Goal: Information Seeking & Learning: Learn about a topic

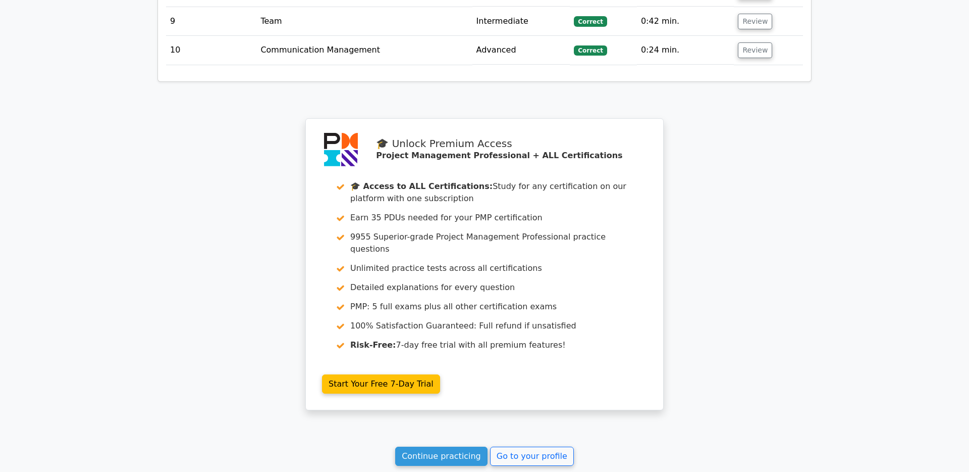
scroll to position [1676, 0]
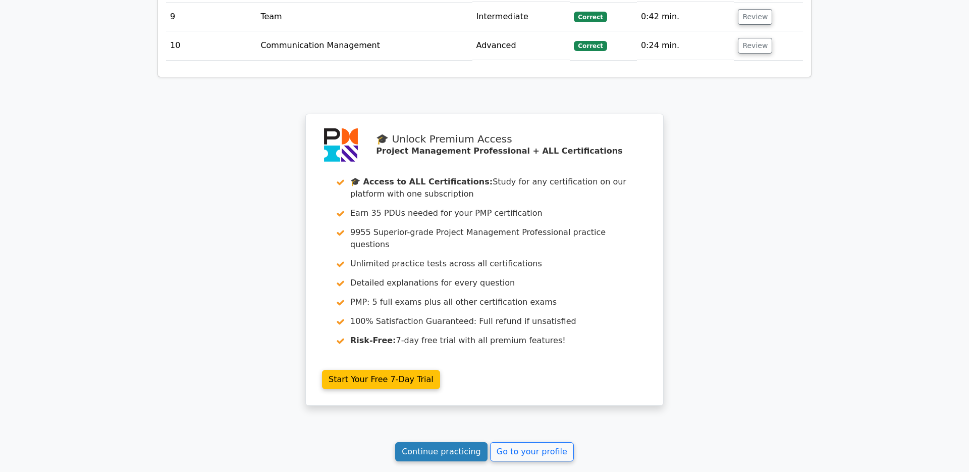
click at [418, 402] on link "Continue practicing" at bounding box center [441, 451] width 92 height 19
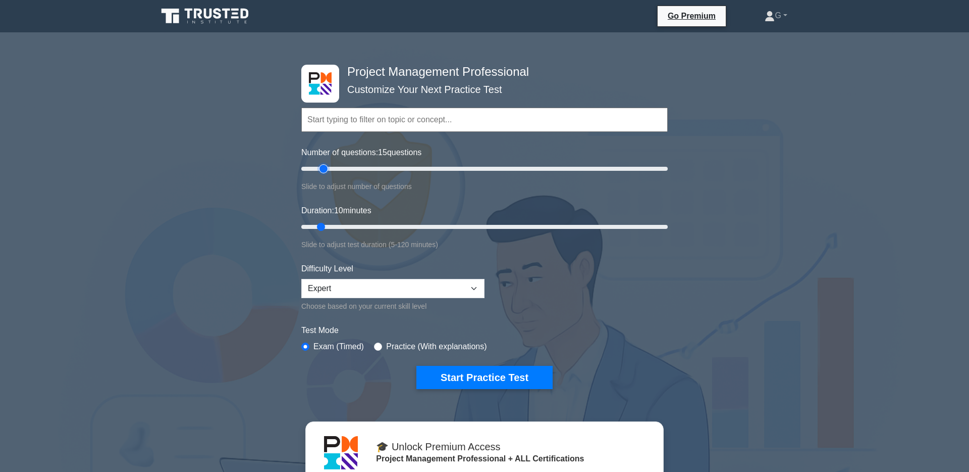
drag, startPoint x: 316, startPoint y: 170, endPoint x: 323, endPoint y: 170, distance: 6.6
type input "15"
click at [323, 170] on input "Number of questions: 15 questions" at bounding box center [484, 169] width 367 height 12
drag, startPoint x: 323, startPoint y: 230, endPoint x: 522, endPoint y: 235, distance: 198.5
type input "75"
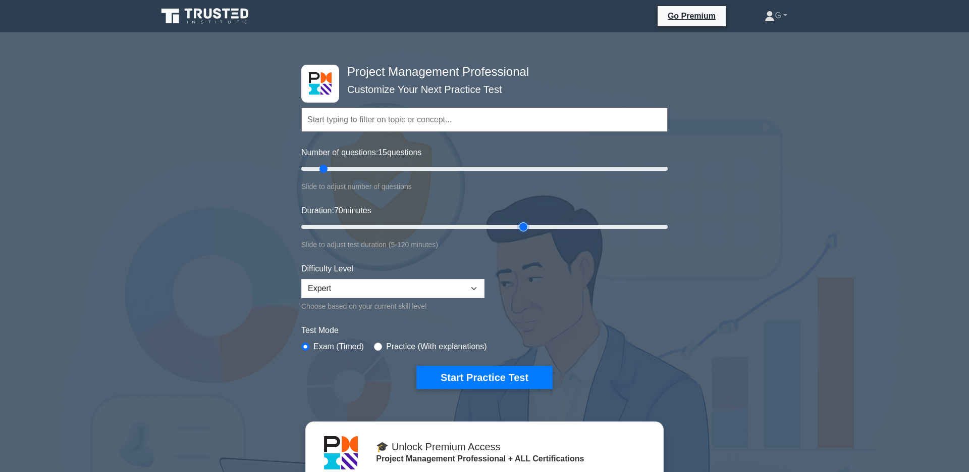
click at [522, 233] on input "Duration: 70 minutes" at bounding box center [484, 227] width 367 height 12
click at [423, 272] on div "Difficulty Level Beginner Intermediate Expert Choose based on your current skil…" at bounding box center [392, 287] width 183 height 49
click at [421, 284] on select "Beginner Intermediate Expert" at bounding box center [392, 288] width 183 height 19
select select "intermediate"
click at [301, 279] on select "Beginner Intermediate Expert" at bounding box center [392, 288] width 183 height 19
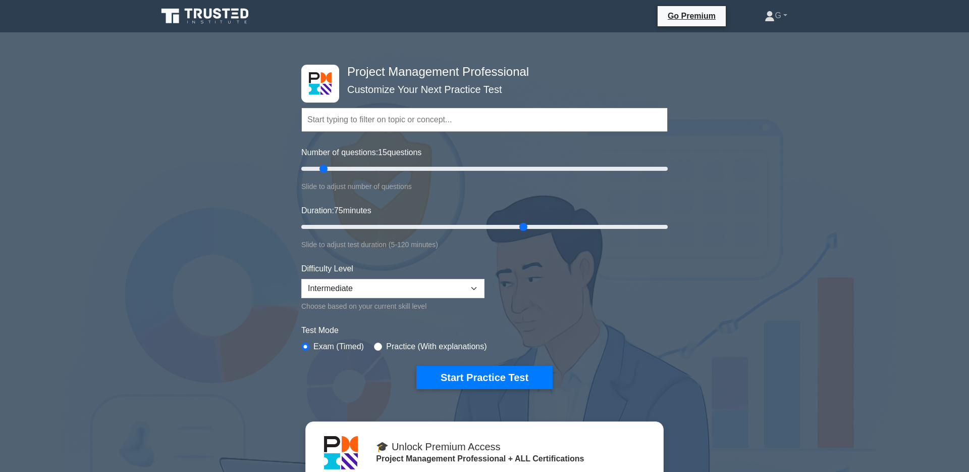
click at [432, 346] on label "Practice (With explanations)" at bounding box center [436, 346] width 100 height 12
click at [378, 347] on input "radio" at bounding box center [378, 346] width 8 height 8
radio input "true"
click at [458, 371] on button "Start Practice Test" at bounding box center [485, 377] width 136 height 23
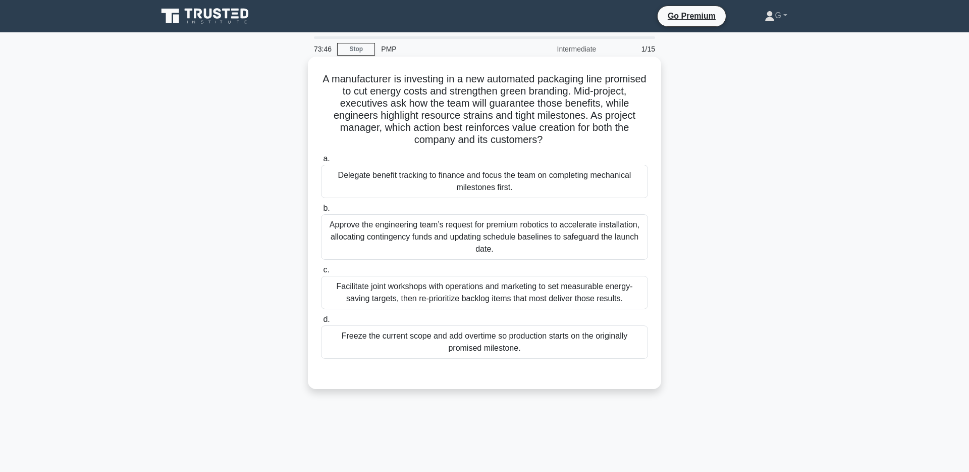
click at [421, 293] on div "Facilitate joint workshops with operations and marketing to set measurable ener…" at bounding box center [484, 292] width 327 height 33
click at [321, 273] on input "c. Facilitate joint workshops with operations and marketing to set measurable e…" at bounding box center [321, 270] width 0 height 7
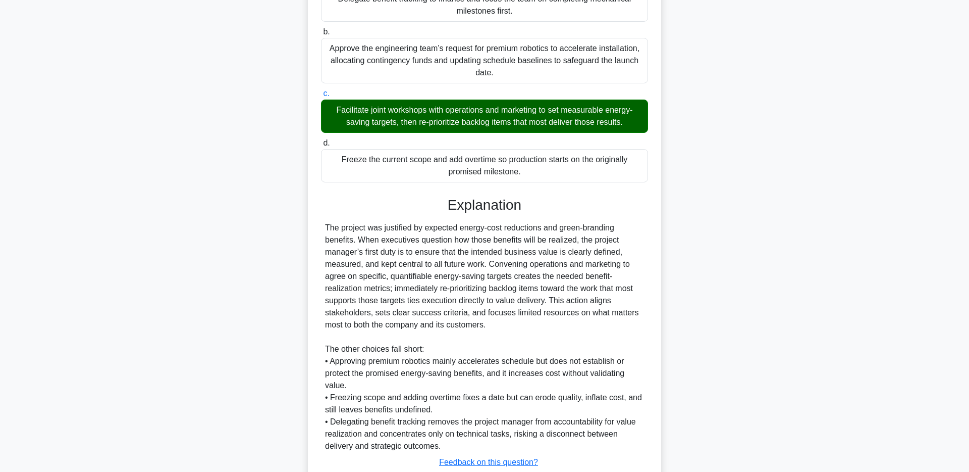
scroll to position [248, 0]
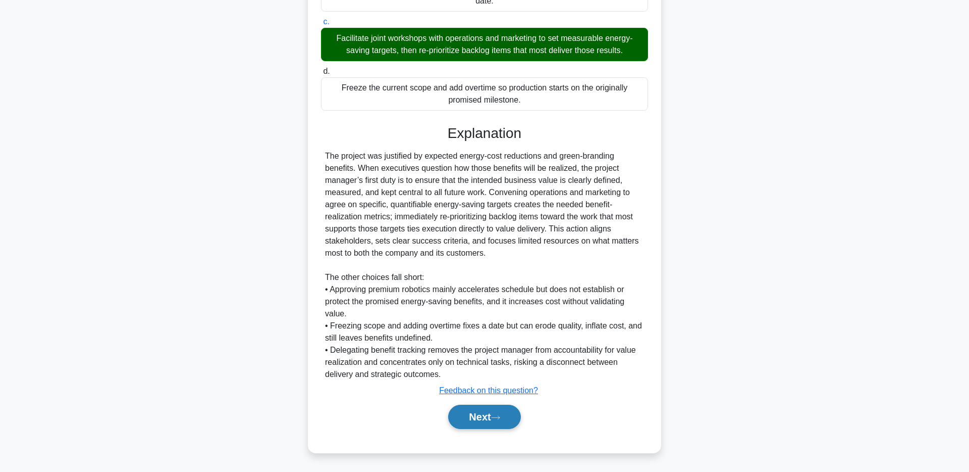
click at [507, 417] on button "Next" at bounding box center [484, 416] width 72 height 24
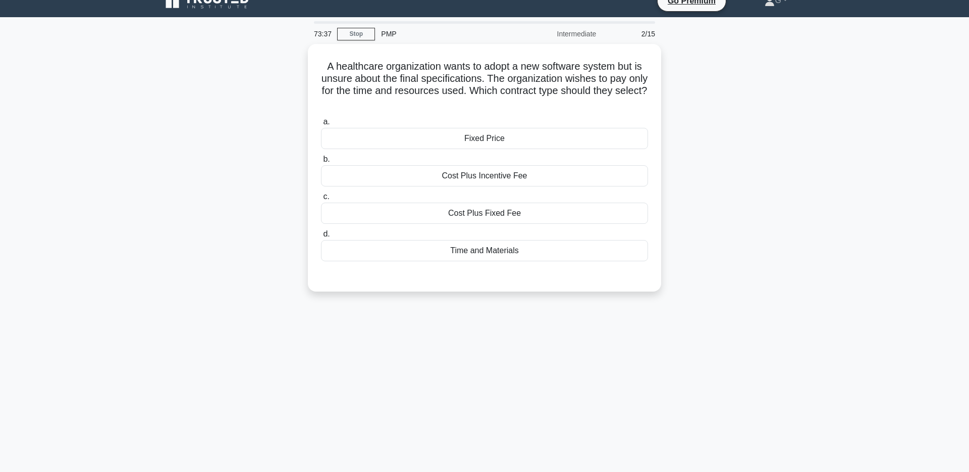
scroll to position [11, 0]
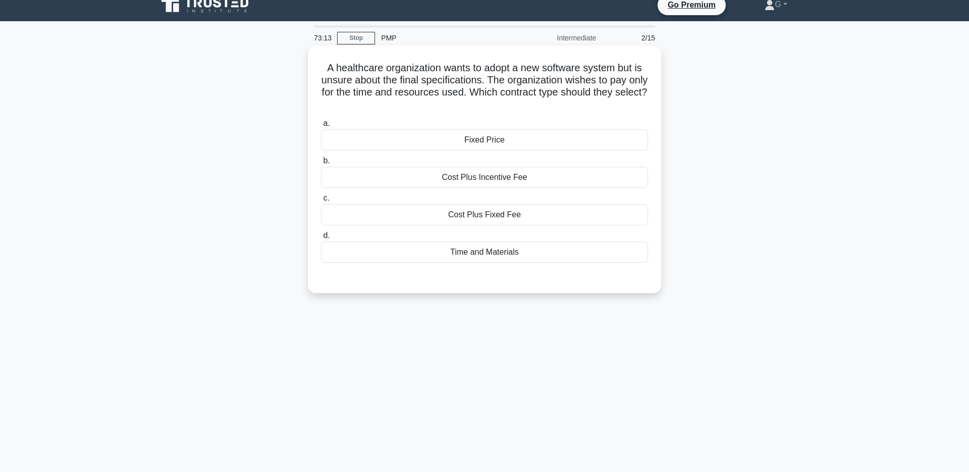
click at [609, 256] on div "Time and Materials" at bounding box center [484, 251] width 327 height 21
click at [321, 239] on input "d. Time and Materials" at bounding box center [321, 235] width 0 height 7
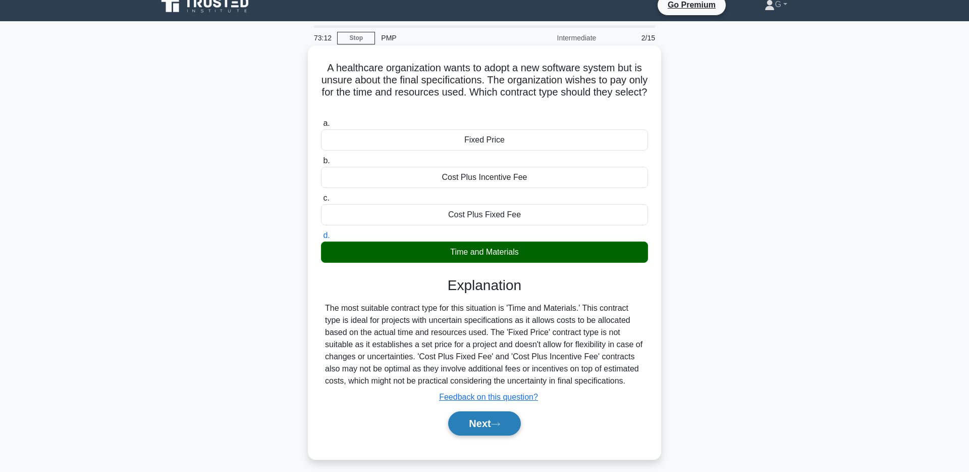
click at [501, 429] on button "Next" at bounding box center [484, 423] width 72 height 24
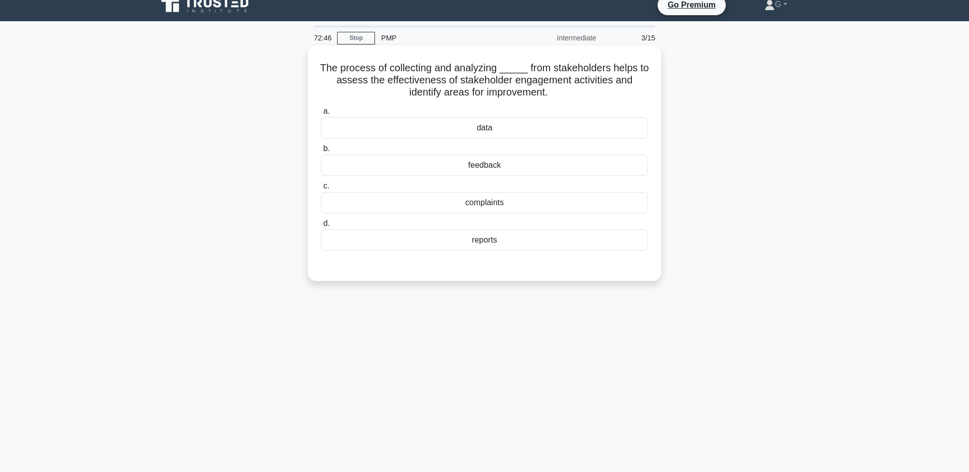
click at [562, 165] on div "feedback" at bounding box center [484, 164] width 327 height 21
click at [321, 152] on input "b. feedback" at bounding box center [321, 148] width 0 height 7
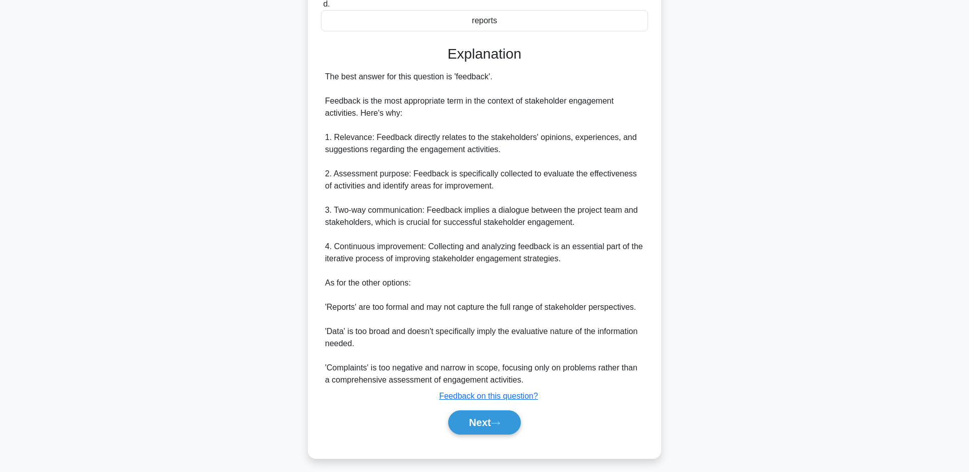
scroll to position [236, 0]
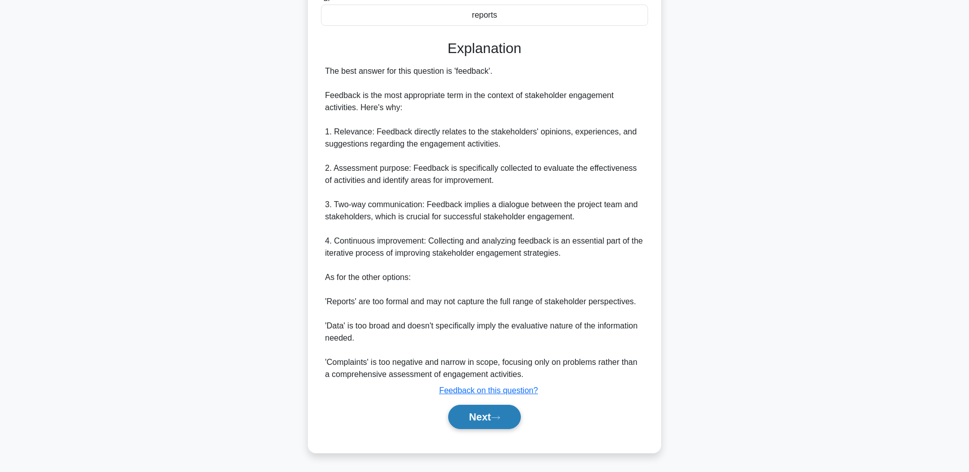
click at [491, 414] on button "Next" at bounding box center [484, 416] width 72 height 24
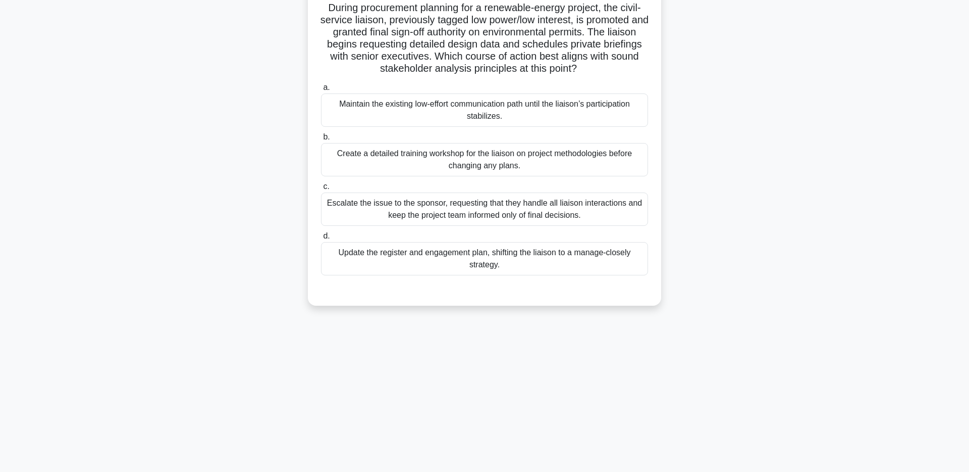
scroll to position [0, 0]
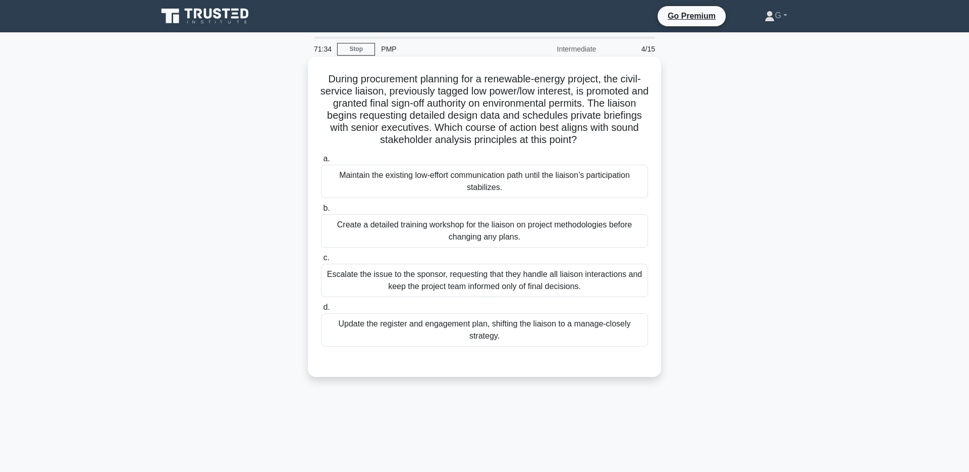
click at [626, 332] on div "Update the register and engagement plan, shifting the liaison to a manage-close…" at bounding box center [484, 329] width 327 height 33
click at [321, 311] on input "d. Update the register and engagement plan, shifting the liaison to a manage-cl…" at bounding box center [321, 307] width 0 height 7
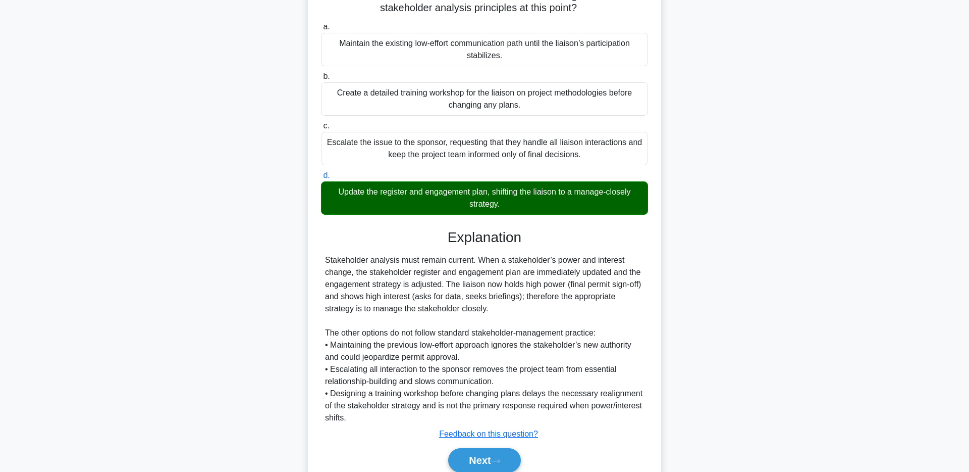
scroll to position [176, 0]
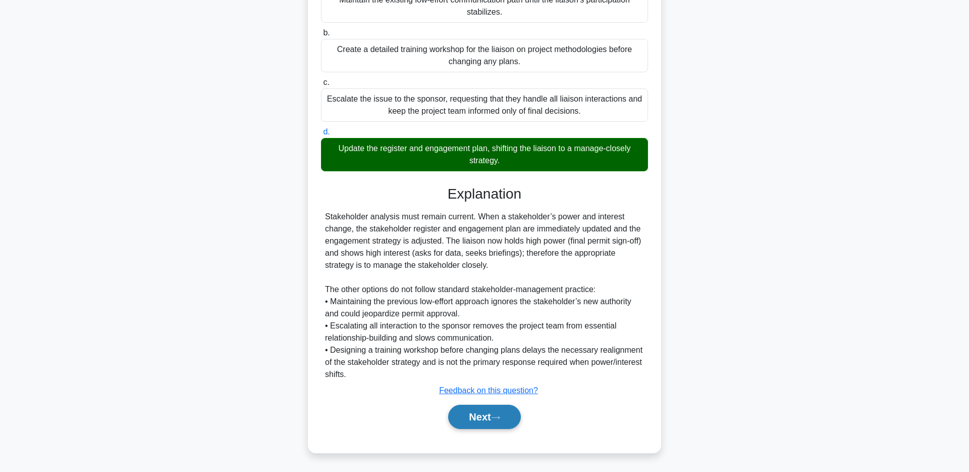
click at [500, 420] on button "Next" at bounding box center [484, 416] width 72 height 24
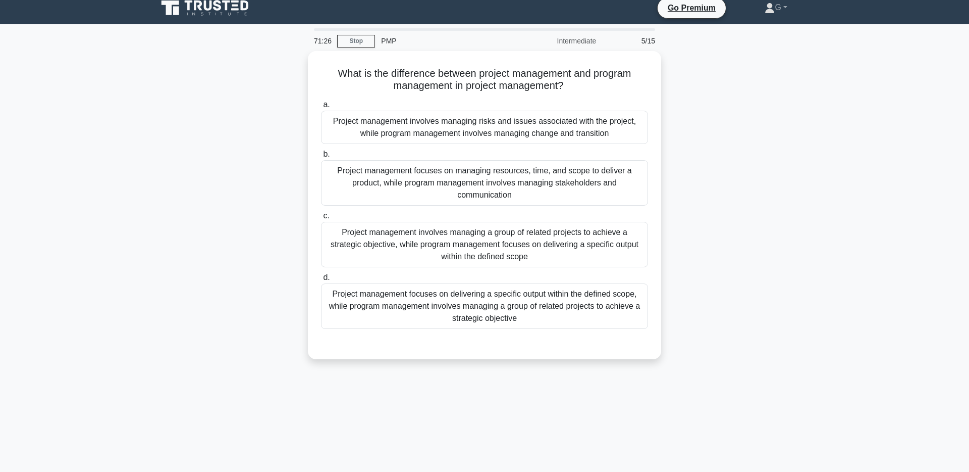
scroll to position [7, 0]
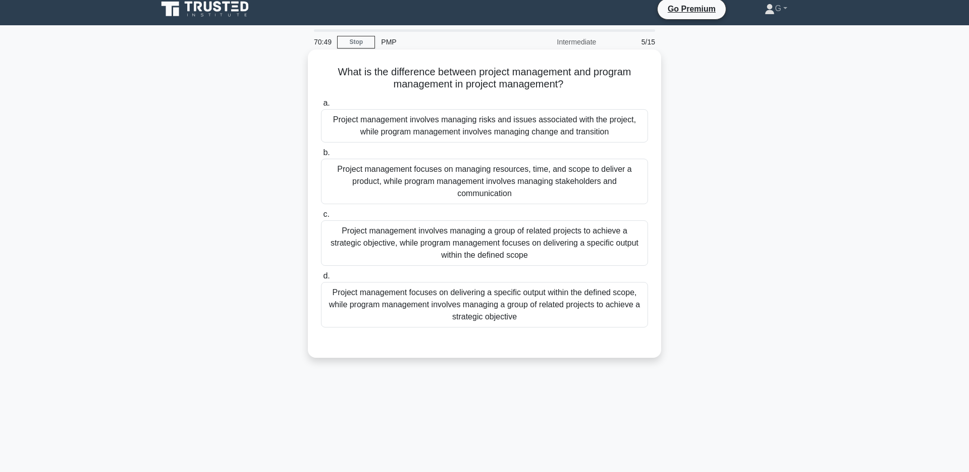
click at [615, 314] on div "Project management focuses on delivering a specific output within the defined s…" at bounding box center [484, 304] width 327 height 45
click at [321, 279] on input "d. Project management focuses on delivering a specific output within the define…" at bounding box center [321, 276] width 0 height 7
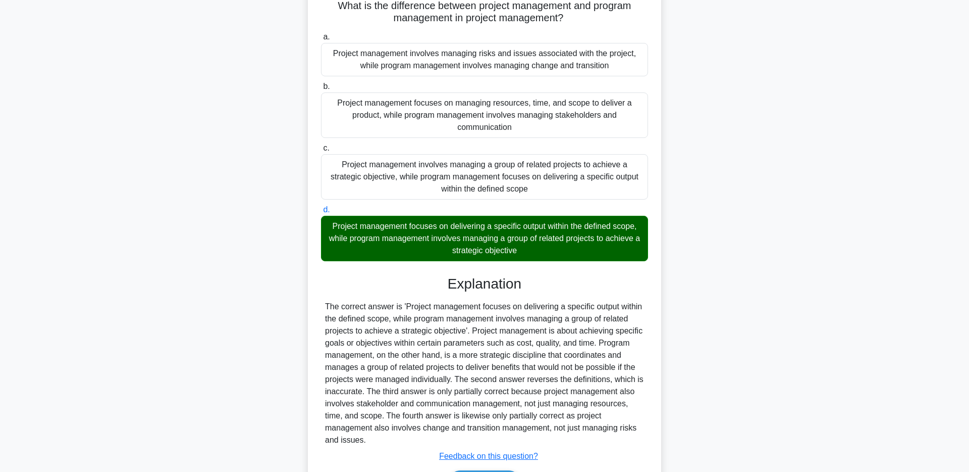
scroll to position [139, 0]
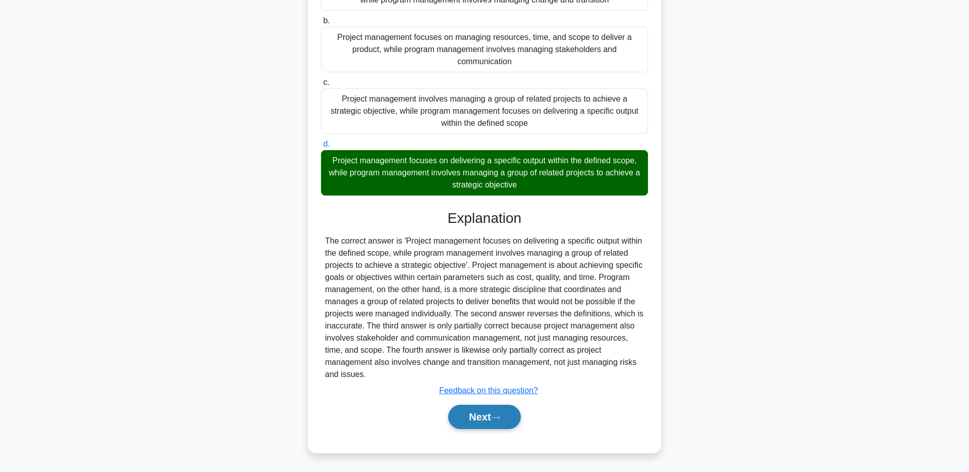
click at [509, 420] on button "Next" at bounding box center [484, 416] width 72 height 24
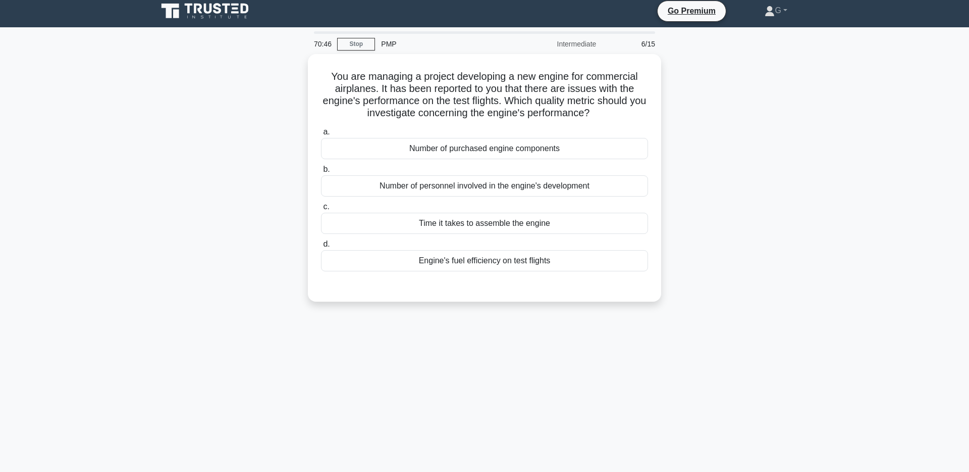
scroll to position [0, 0]
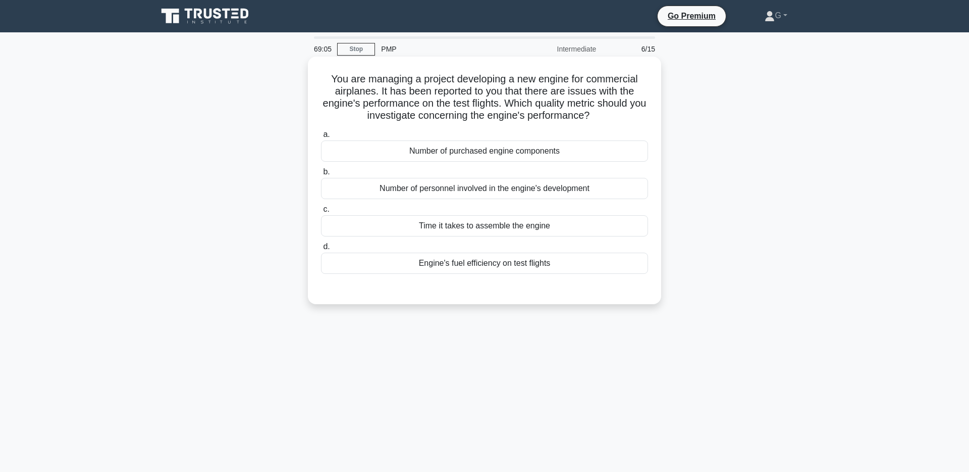
click at [632, 262] on div "Engine's fuel efficiency on test flights" at bounding box center [484, 262] width 327 height 21
click at [321, 250] on input "d. Engine's fuel efficiency on test flights" at bounding box center [321, 246] width 0 height 7
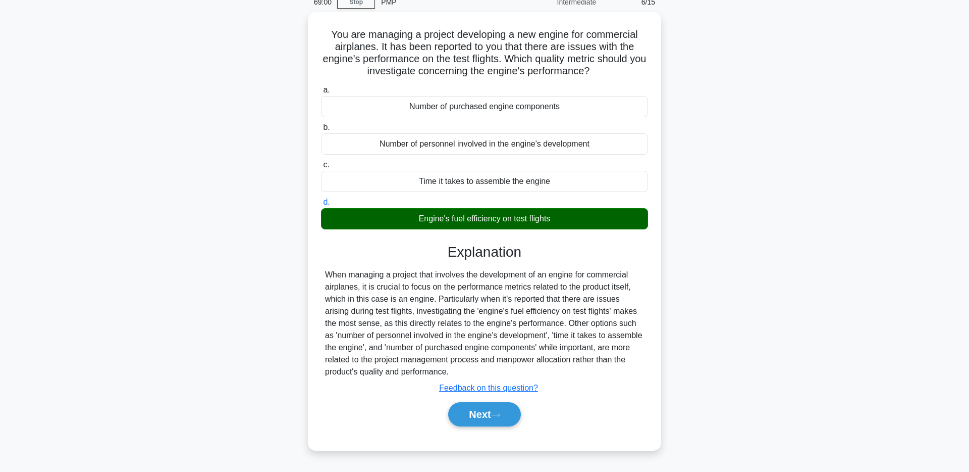
scroll to position [48, 0]
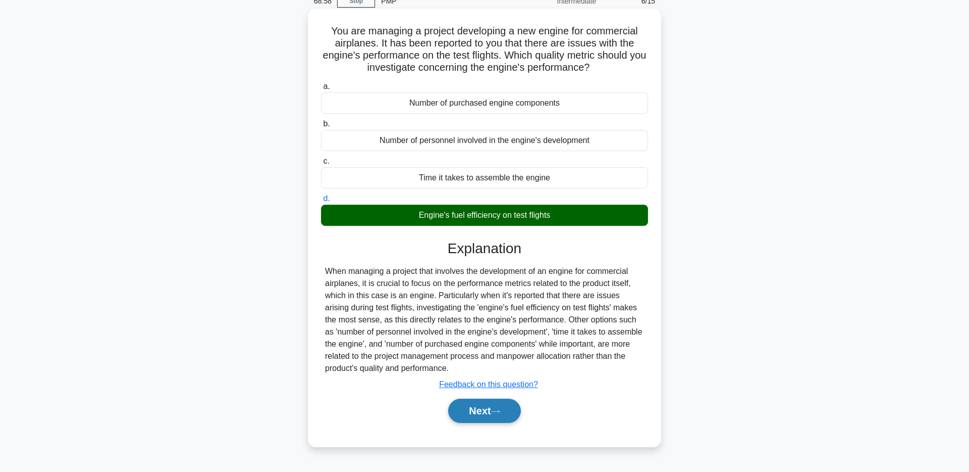
click at [512, 416] on button "Next" at bounding box center [484, 410] width 72 height 24
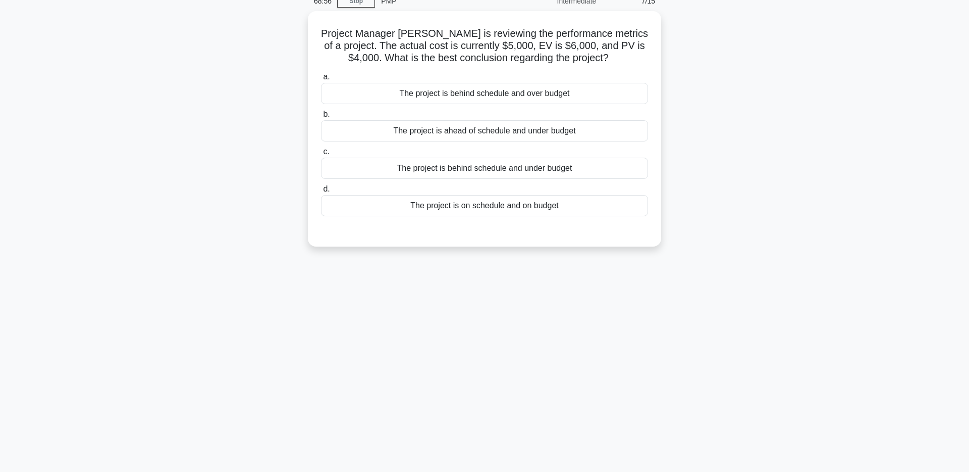
scroll to position [0, 0]
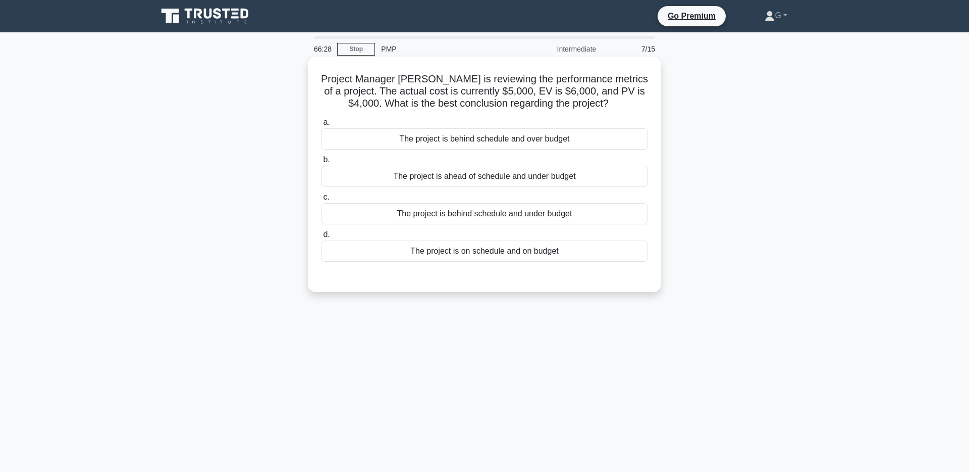
click at [614, 133] on div "The project is behind schedule and over budget" at bounding box center [484, 138] width 327 height 21
click at [321, 126] on input "a. The project is behind schedule and over budget" at bounding box center [321, 122] width 0 height 7
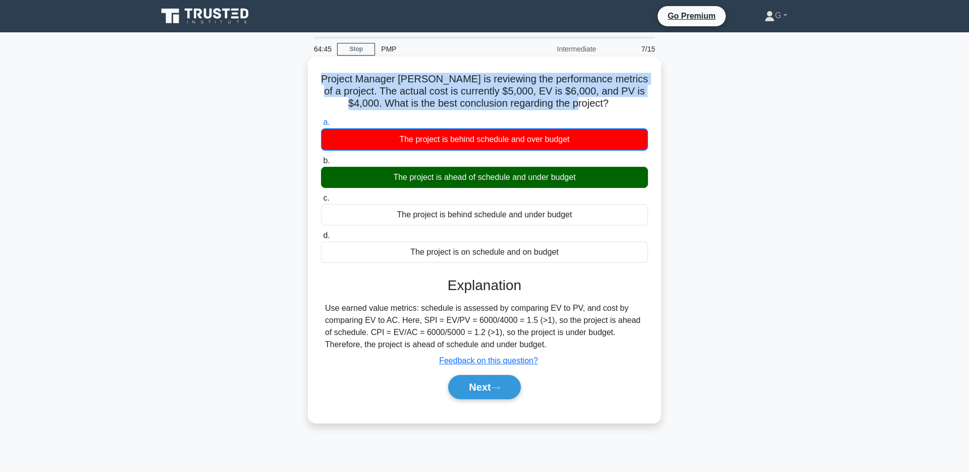
drag, startPoint x: 320, startPoint y: 76, endPoint x: 577, endPoint y: 100, distance: 257.6
click at [578, 100] on h5 "Project Manager Jenny is reviewing the performance metrics of a project. The ac…" at bounding box center [484, 91] width 329 height 37
copy h5 "Project Manager Jenny is reviewing the performance metrics of a project. The ac…"
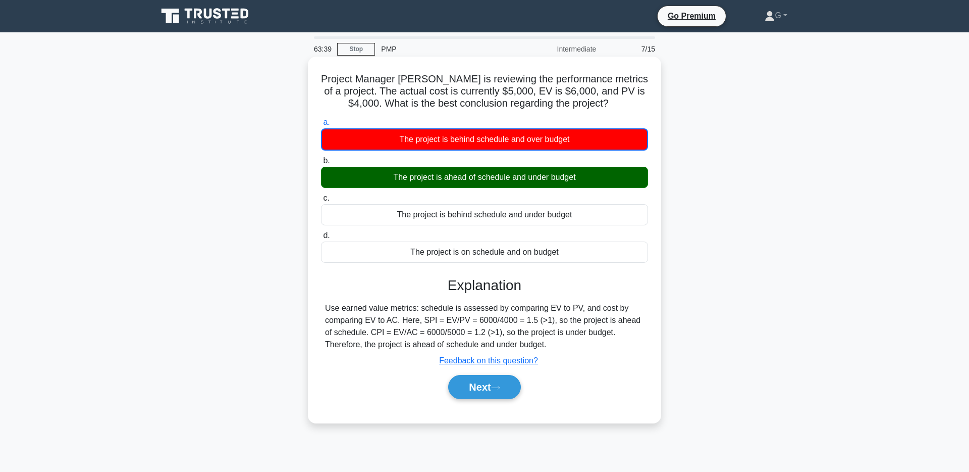
click at [449, 145] on div "The project is behind schedule and over budget" at bounding box center [484, 139] width 327 height 22
click at [321, 126] on input "a. The project is behind schedule and over budget" at bounding box center [321, 122] width 0 height 7
click at [483, 385] on button "Next" at bounding box center [484, 387] width 72 height 24
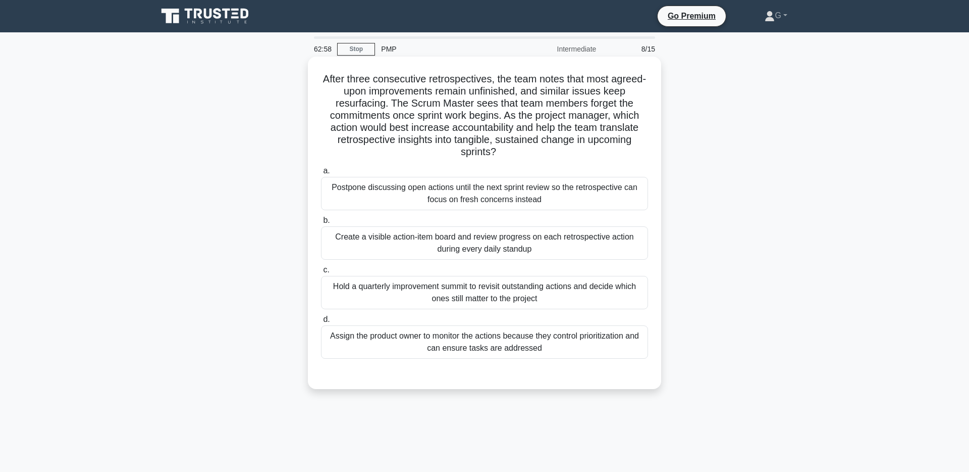
click at [370, 249] on div "Create a visible action-item board and review progress on each retrospective ac…" at bounding box center [484, 242] width 327 height 33
click at [321, 224] on input "b. Create a visible action-item board and review progress on each retrospective…" at bounding box center [321, 220] width 0 height 7
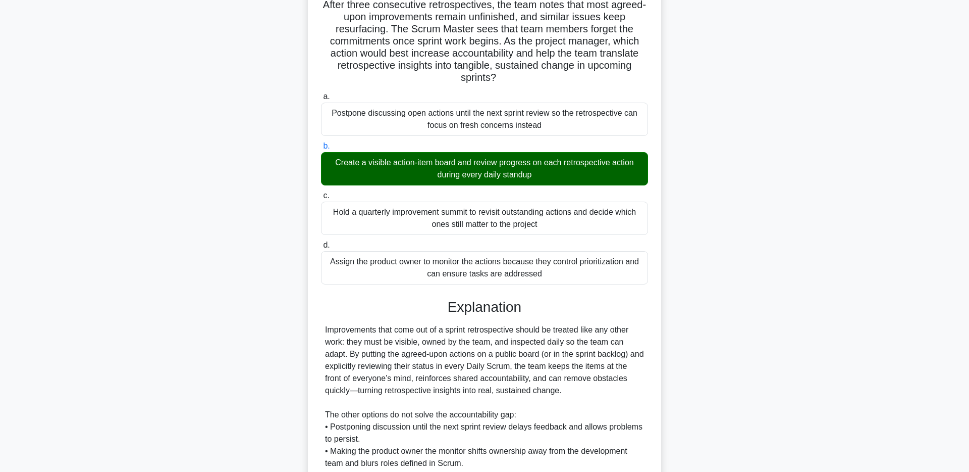
scroll to position [188, 0]
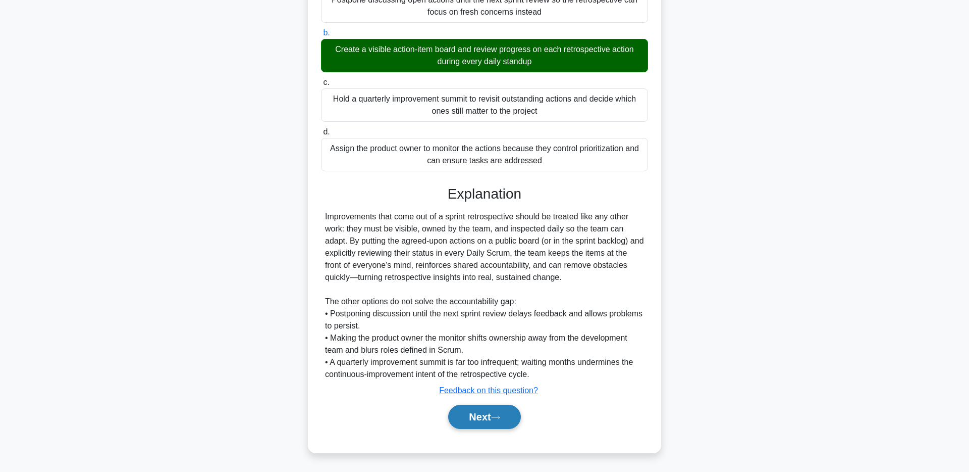
click at [460, 422] on button "Next" at bounding box center [484, 416] width 72 height 24
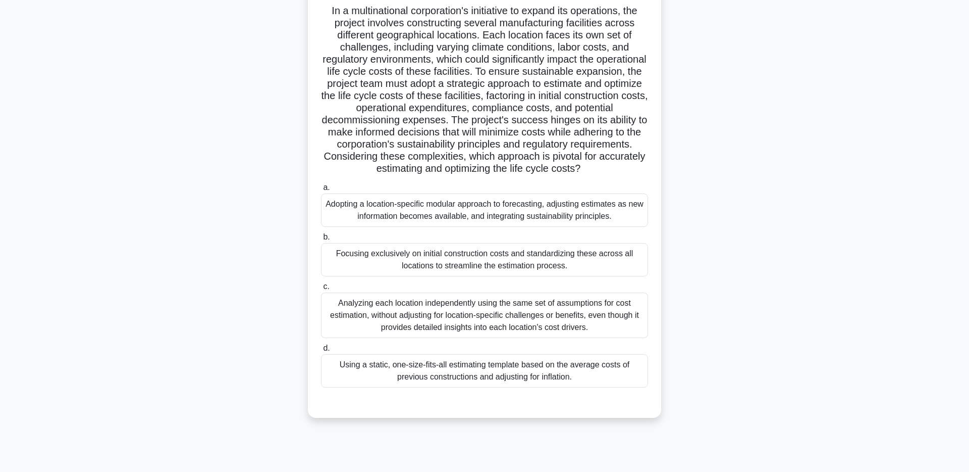
scroll to position [74, 0]
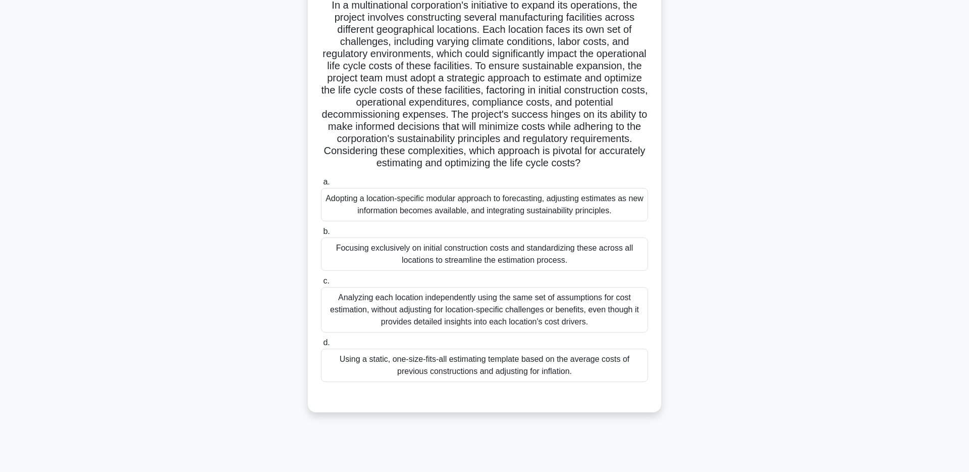
click at [341, 195] on div "Adopting a location-specific modular approach to forecasting, adjusting estimat…" at bounding box center [484, 204] width 327 height 33
click at [321, 185] on input "a. Adopting a location-specific modular approach to forecasting, adjusting esti…" at bounding box center [321, 182] width 0 height 7
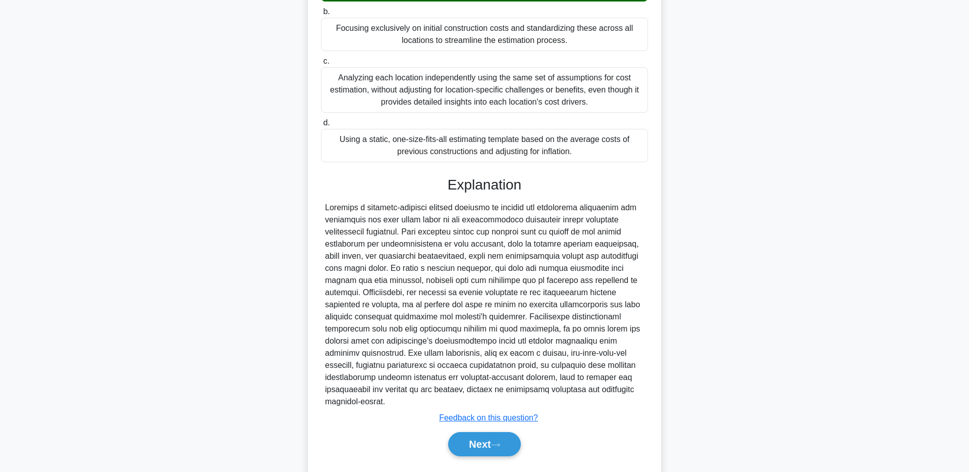
scroll to position [309, 0]
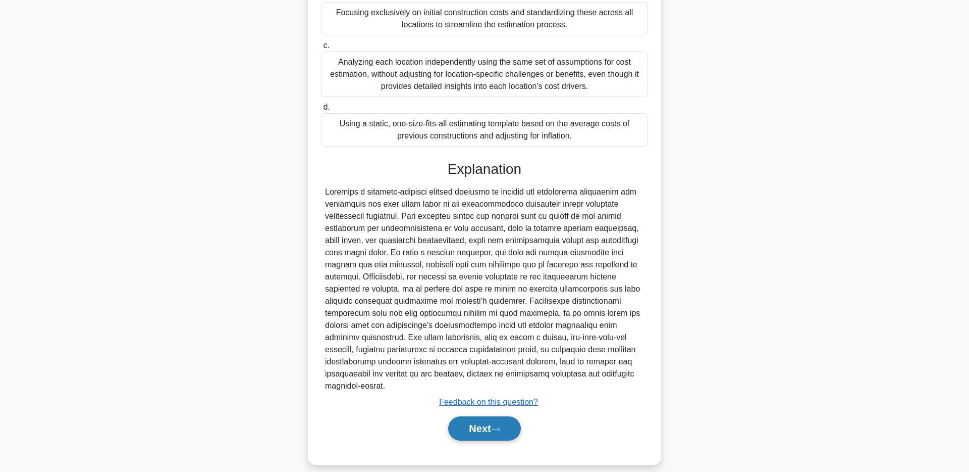
click at [450, 418] on button "Next" at bounding box center [484, 428] width 72 height 24
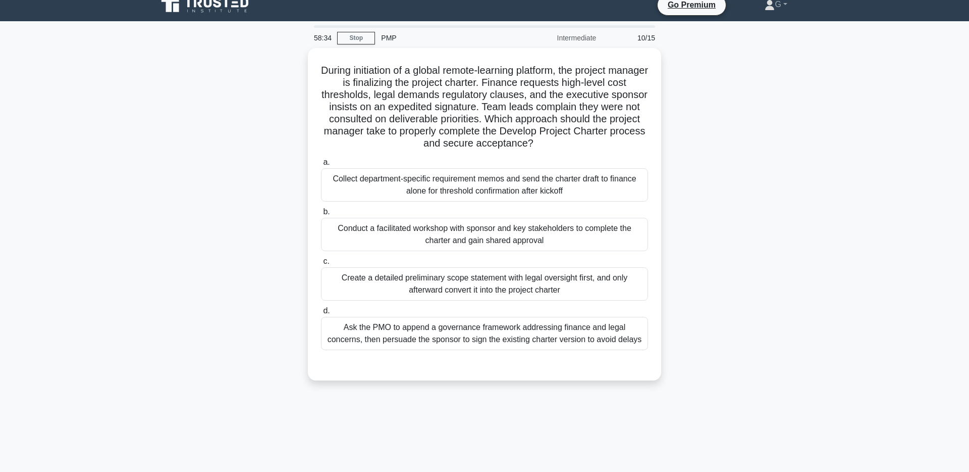
scroll to position [4, 0]
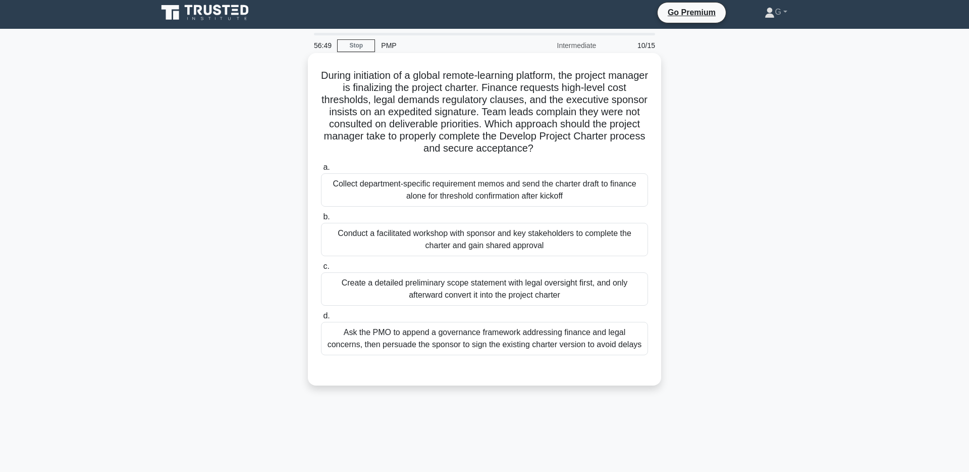
click at [376, 228] on div "Conduct a facilitated workshop with sponsor and key stakeholders to complete th…" at bounding box center [484, 239] width 327 height 33
click at [321, 220] on input "b. Conduct a facilitated workshop with sponsor and key stakeholders to complete…" at bounding box center [321, 217] width 0 height 7
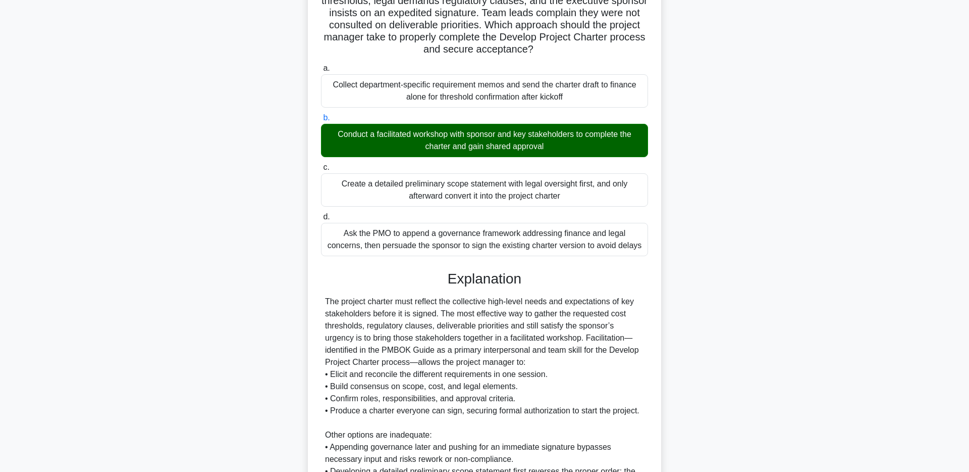
scroll to position [236, 0]
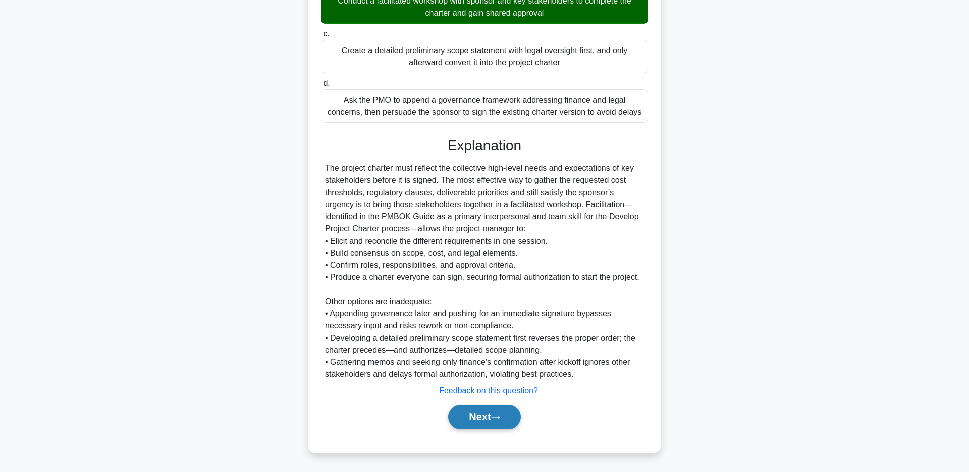
click at [484, 416] on button "Next" at bounding box center [484, 416] width 72 height 24
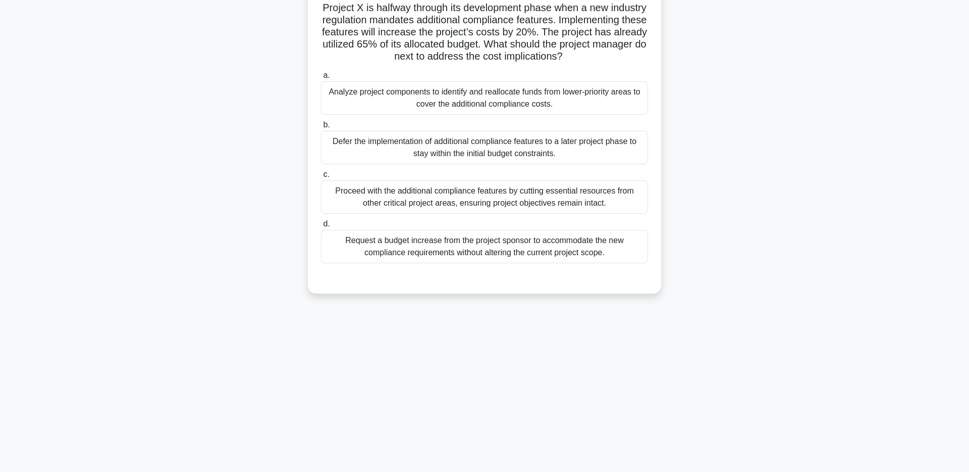
scroll to position [38, 0]
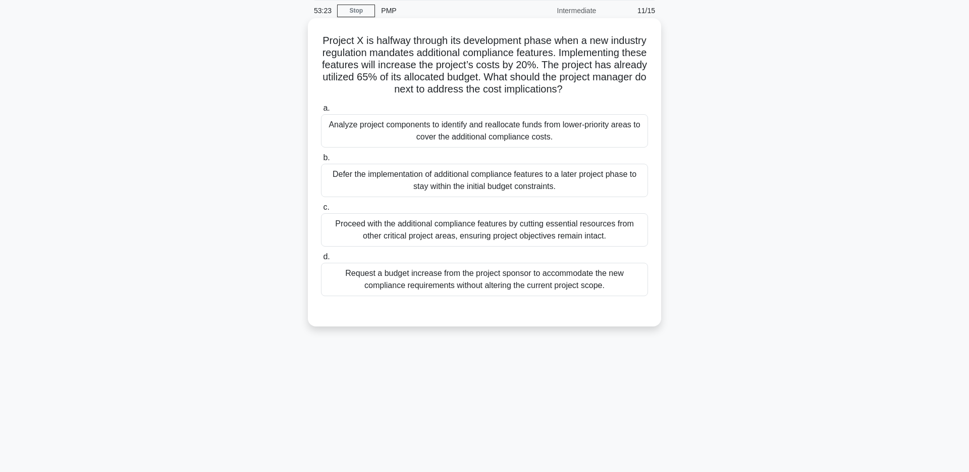
click at [387, 129] on div "Analyze project components to identify and reallocate funds from lower-priority…" at bounding box center [484, 130] width 327 height 33
click at [321, 112] on input "a. Analyze project components to identify and reallocate funds from lower-prior…" at bounding box center [321, 108] width 0 height 7
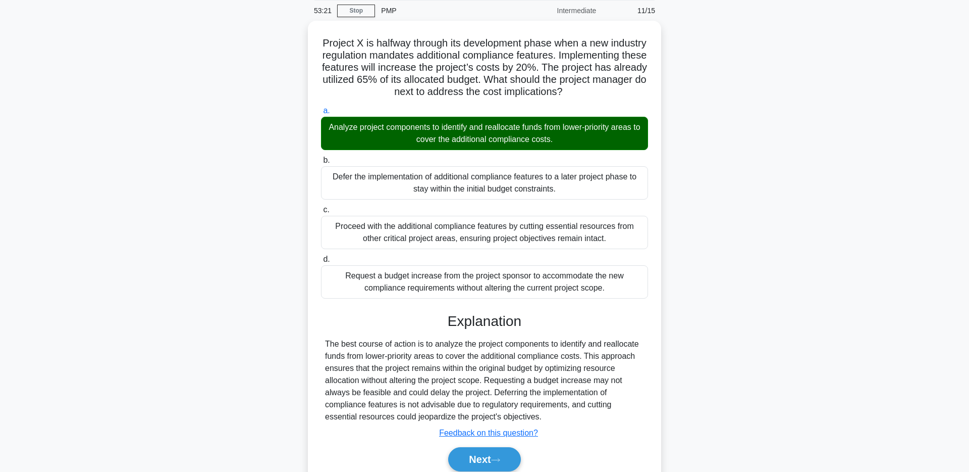
scroll to position [79, 0]
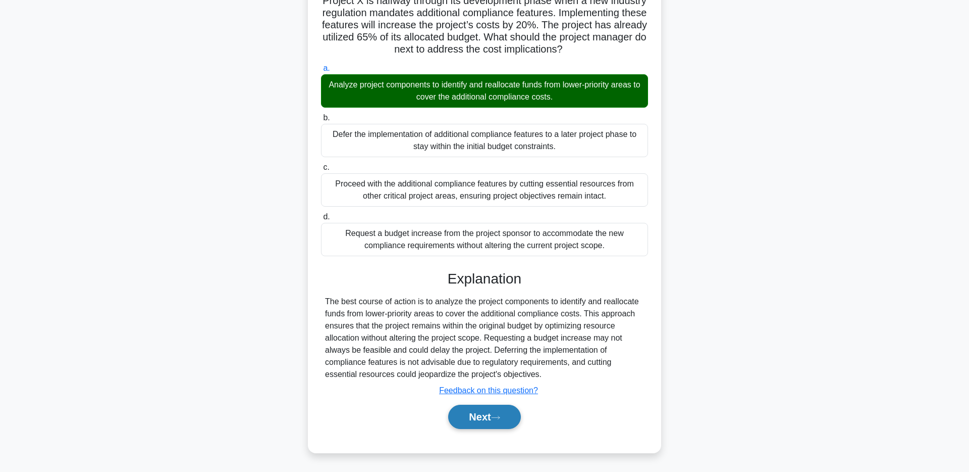
click at [511, 423] on button "Next" at bounding box center [484, 416] width 72 height 24
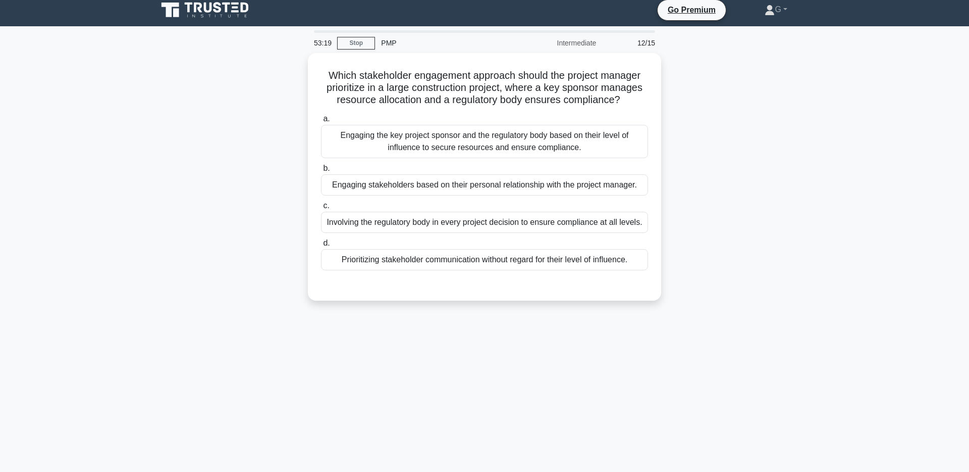
scroll to position [0, 0]
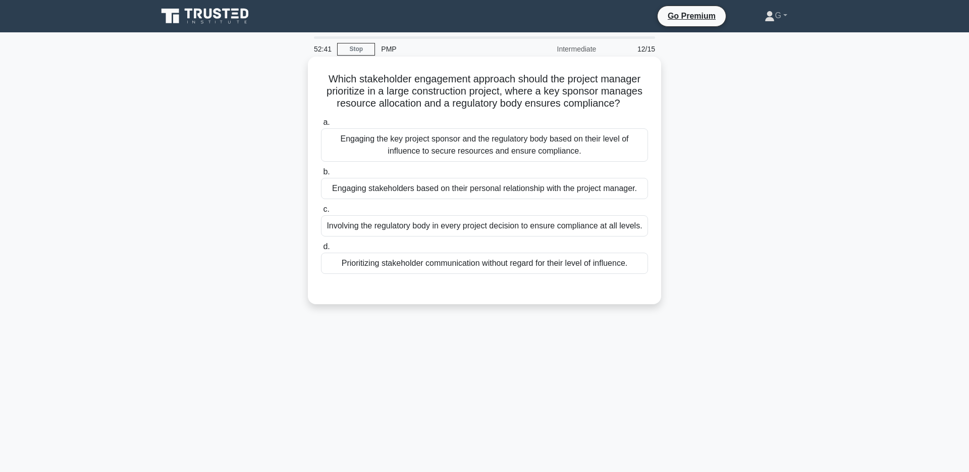
click at [622, 144] on div "Engaging the key project sponsor and the regulatory body based on their level o…" at bounding box center [484, 144] width 327 height 33
click at [321, 126] on input "a. Engaging the key project sponsor and the regulatory body based on their leve…" at bounding box center [321, 122] width 0 height 7
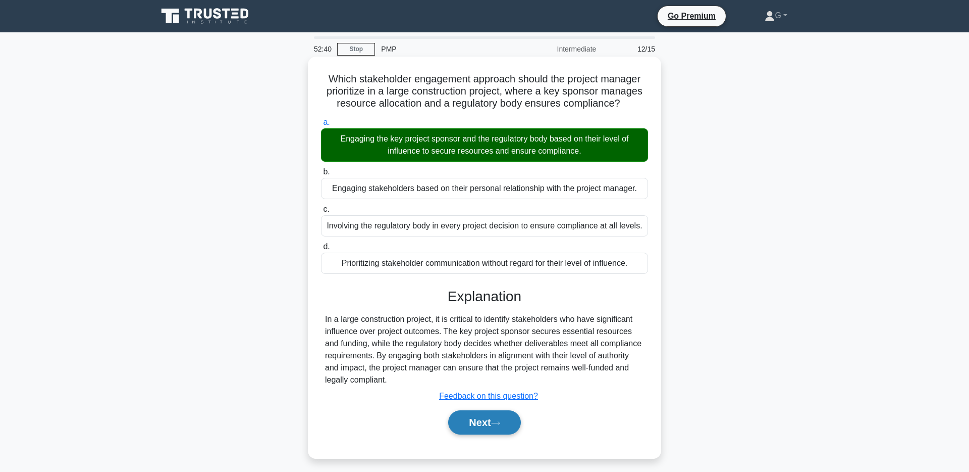
click at [515, 425] on button "Next" at bounding box center [484, 422] width 72 height 24
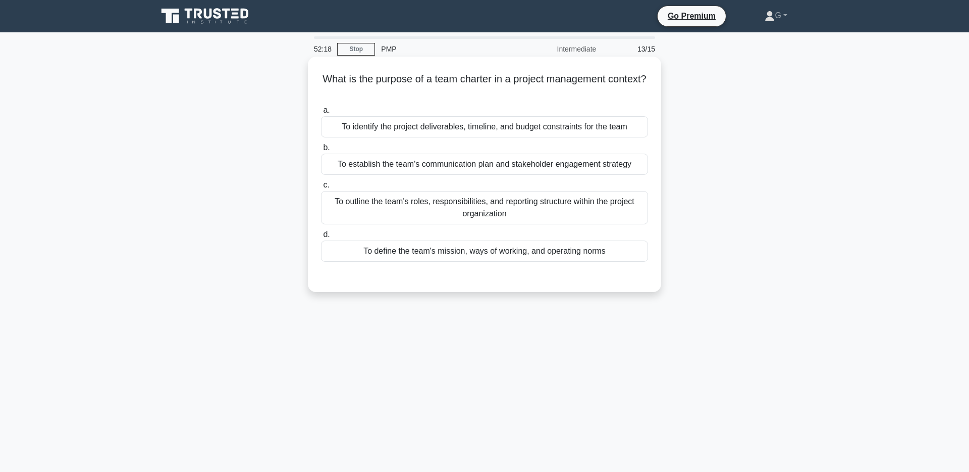
click at [613, 260] on div "To define the team's mission, ways of working, and operating norms" at bounding box center [484, 250] width 327 height 21
click at [321, 238] on input "d. To define the team's mission, ways of working, and operating norms" at bounding box center [321, 234] width 0 height 7
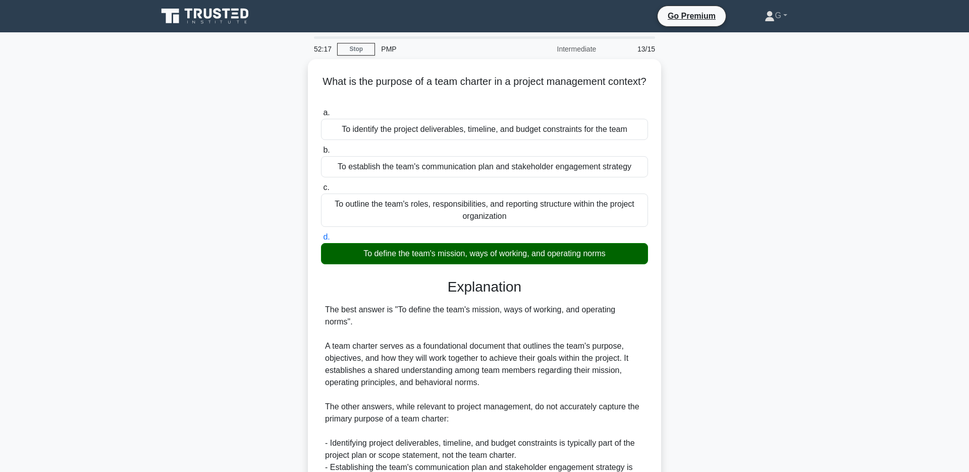
scroll to position [176, 0]
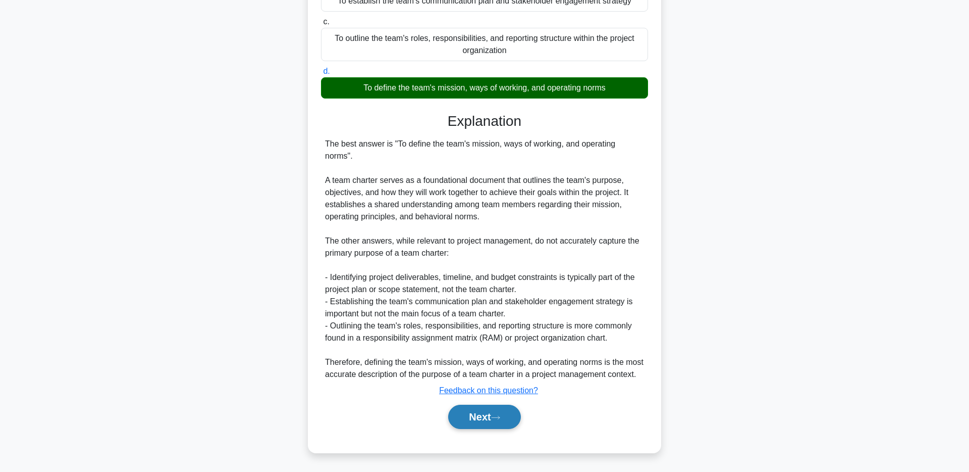
click at [505, 416] on button "Next" at bounding box center [484, 416] width 72 height 24
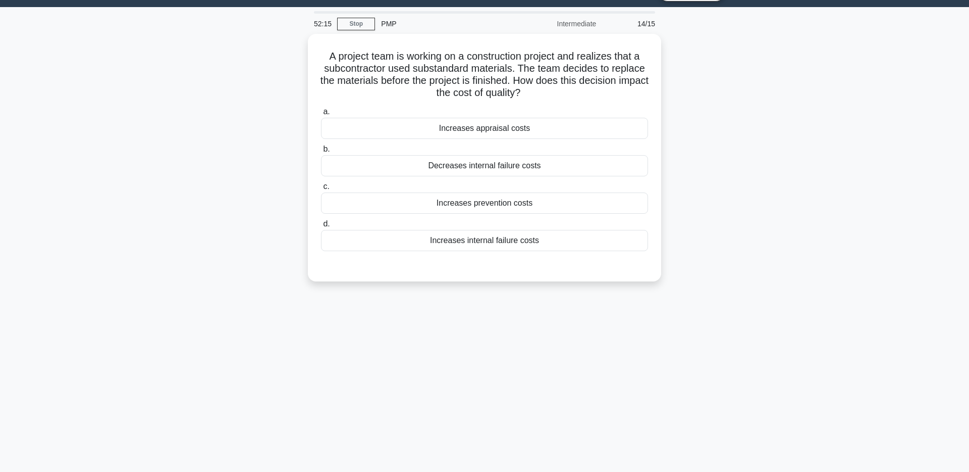
scroll to position [0, 0]
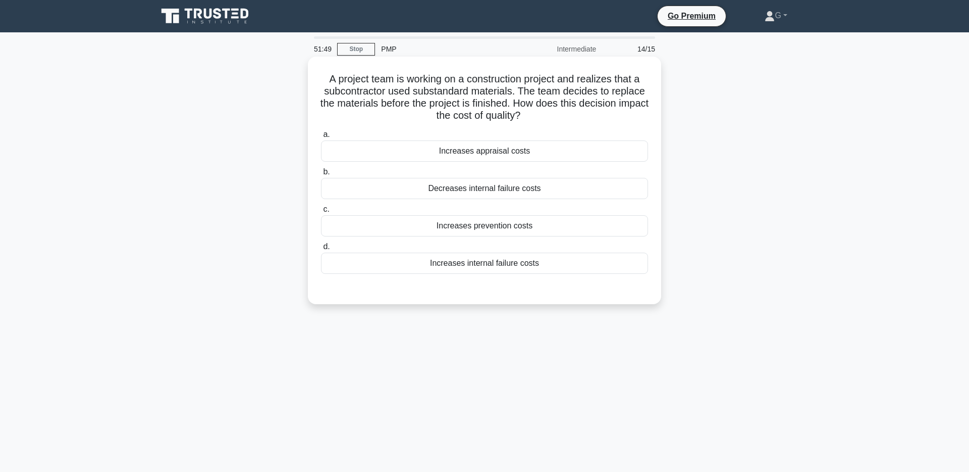
click at [626, 232] on div "Increases prevention costs" at bounding box center [484, 225] width 327 height 21
click at [321, 213] on input "c. Increases prevention costs" at bounding box center [321, 209] width 0 height 7
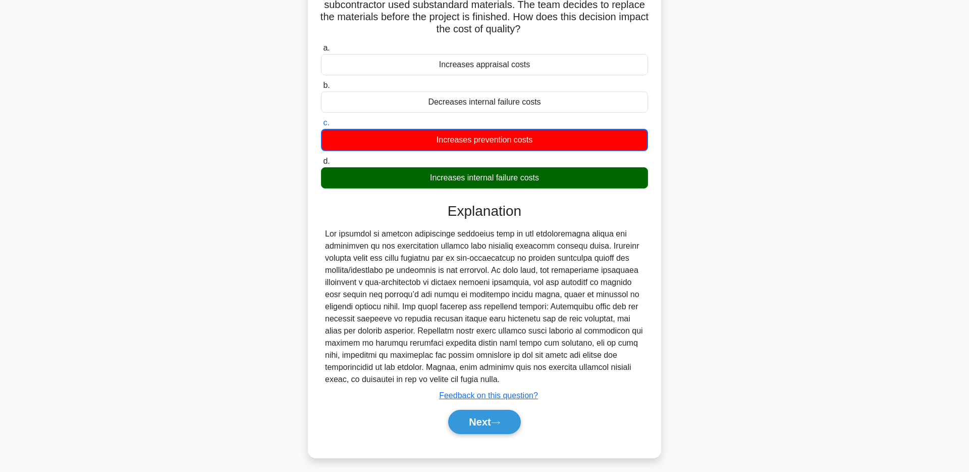
scroll to position [91, 0]
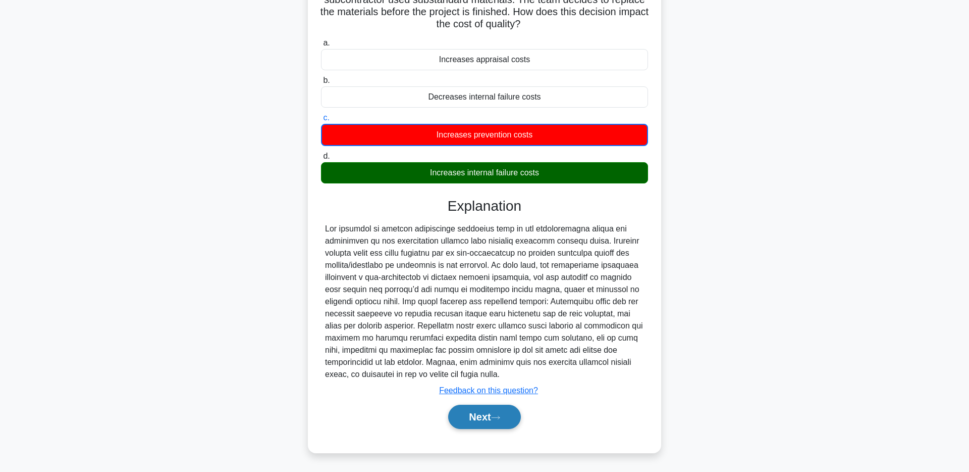
click at [488, 420] on button "Next" at bounding box center [484, 416] width 72 height 24
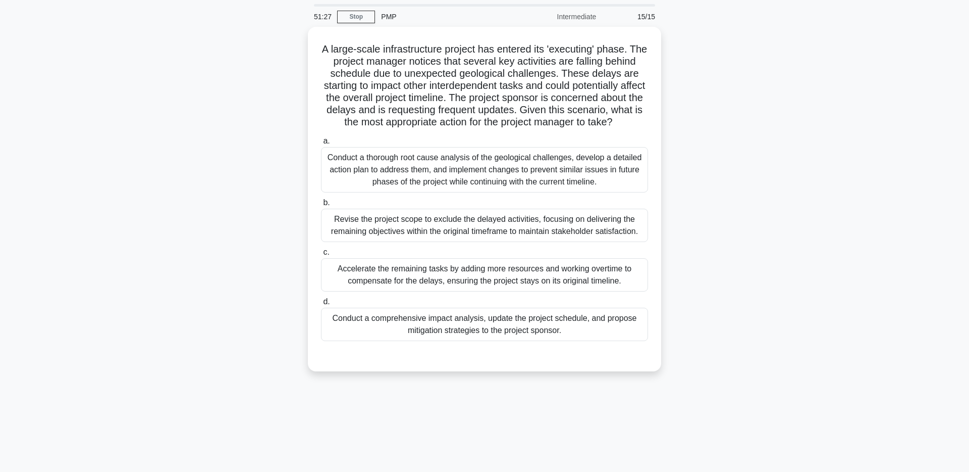
scroll to position [0, 0]
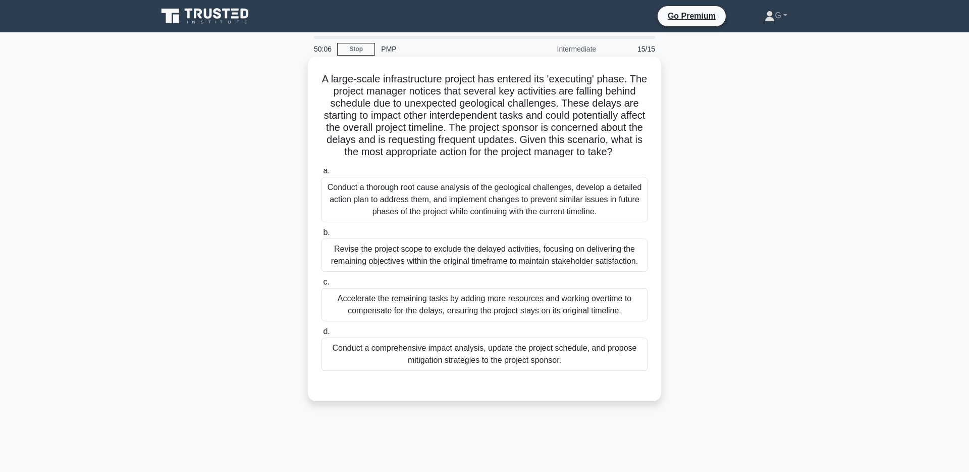
click at [362, 351] on div "Conduct a comprehensive impact analysis, update the project schedule, and propo…" at bounding box center [484, 353] width 327 height 33
click at [321, 335] on input "d. Conduct a comprehensive impact analysis, update the project schedule, and pr…" at bounding box center [321, 331] width 0 height 7
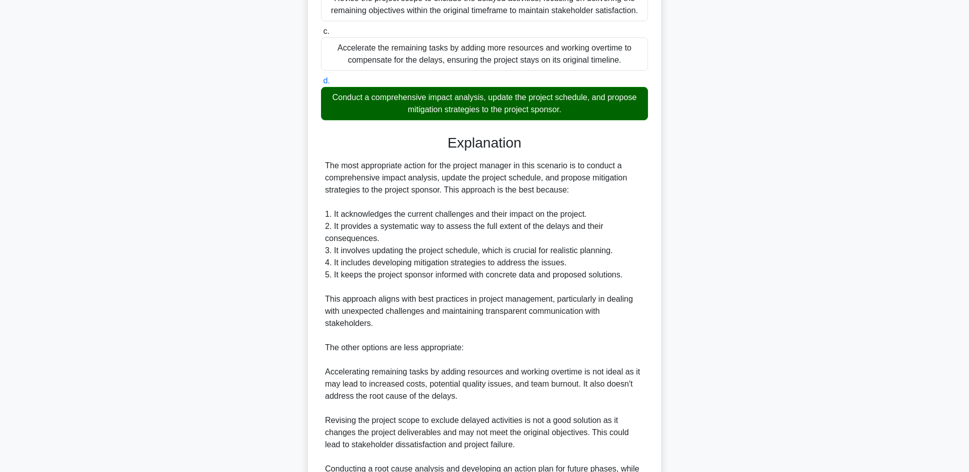
scroll to position [418, 0]
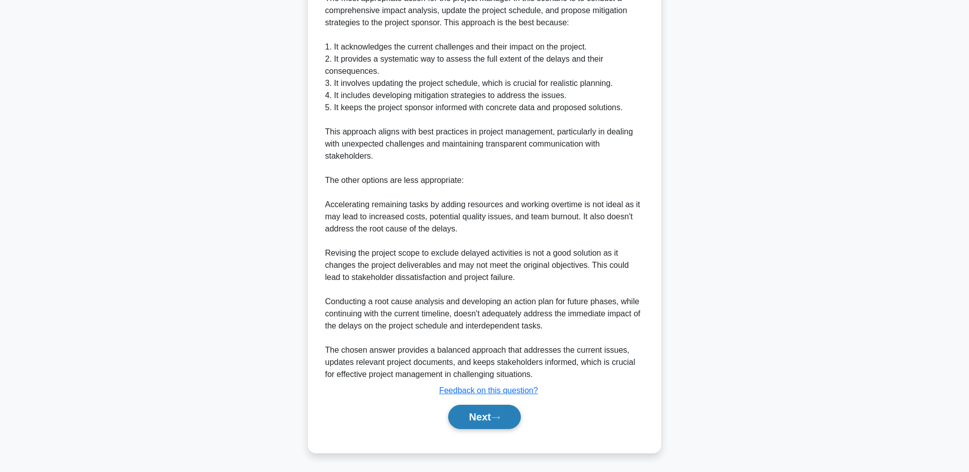
click at [492, 418] on button "Next" at bounding box center [484, 416] width 72 height 24
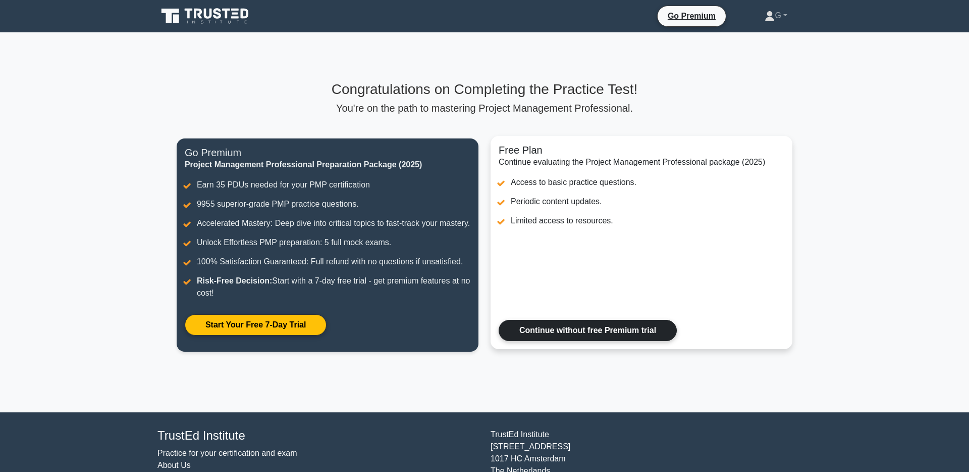
click at [618, 330] on link "Continue without free Premium trial" at bounding box center [588, 330] width 178 height 21
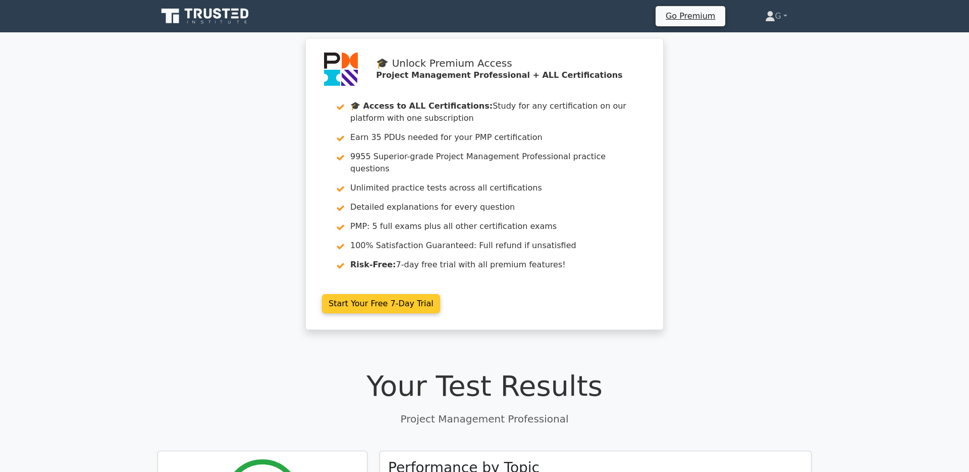
click at [415, 295] on link "Start Your Free 7-Day Trial" at bounding box center [381, 303] width 118 height 19
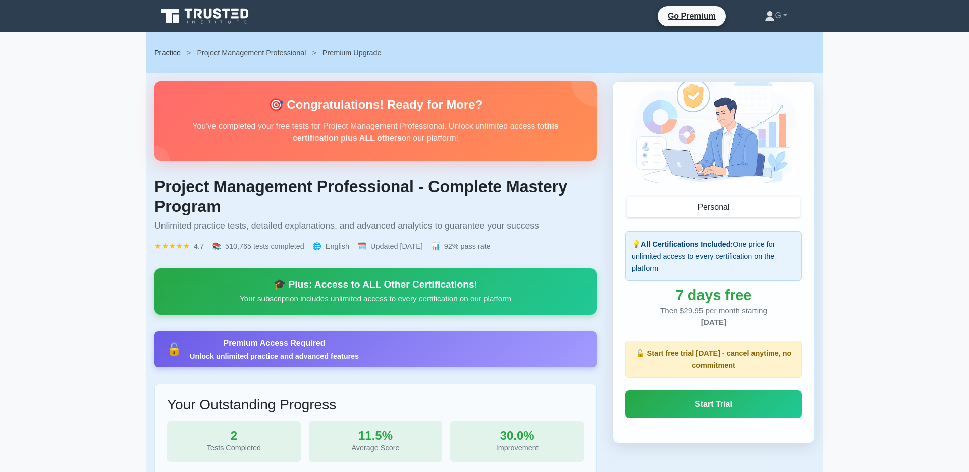
click at [169, 53] on link "Practice" at bounding box center [167, 52] width 26 height 8
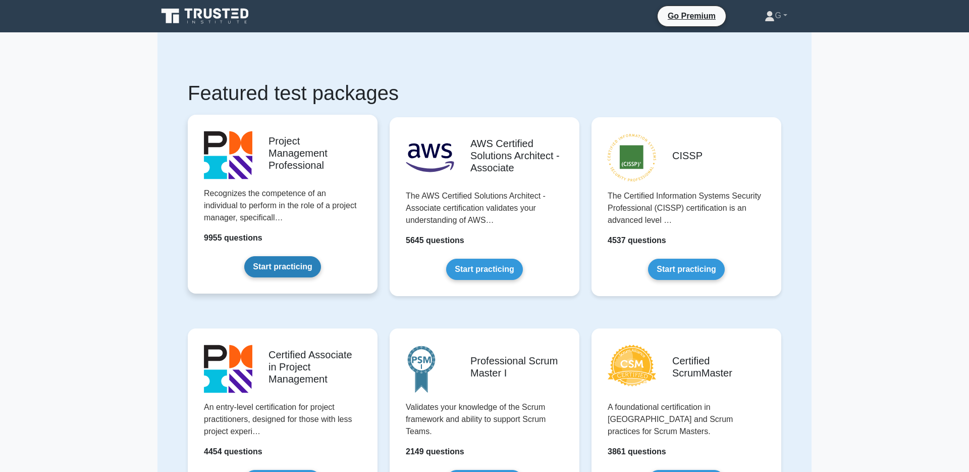
click at [282, 269] on link "Start practicing" at bounding box center [282, 266] width 76 height 21
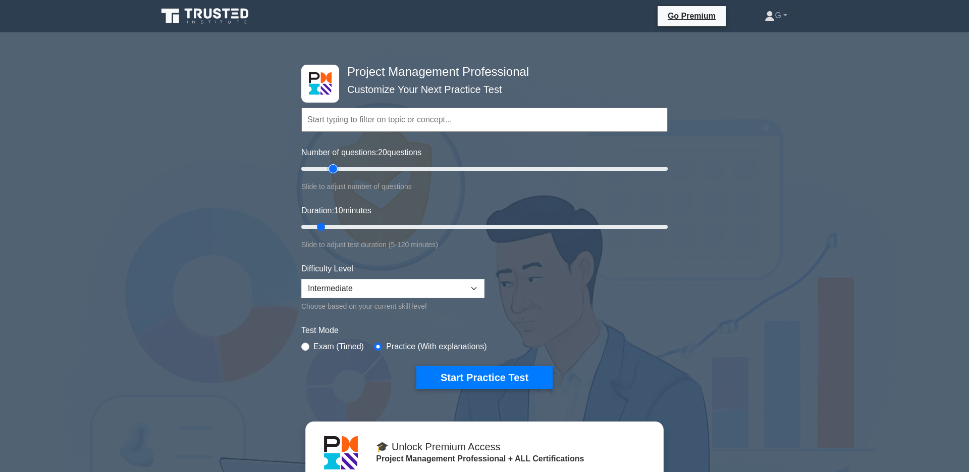
type input "20"
click at [335, 168] on input "Number of questions: 20 questions" at bounding box center [484, 169] width 367 height 12
click at [512, 222] on input "Duration: 70 minutes" at bounding box center [484, 227] width 367 height 12
type input "75"
click at [520, 226] on input "Duration: 75 minutes" at bounding box center [484, 227] width 367 height 12
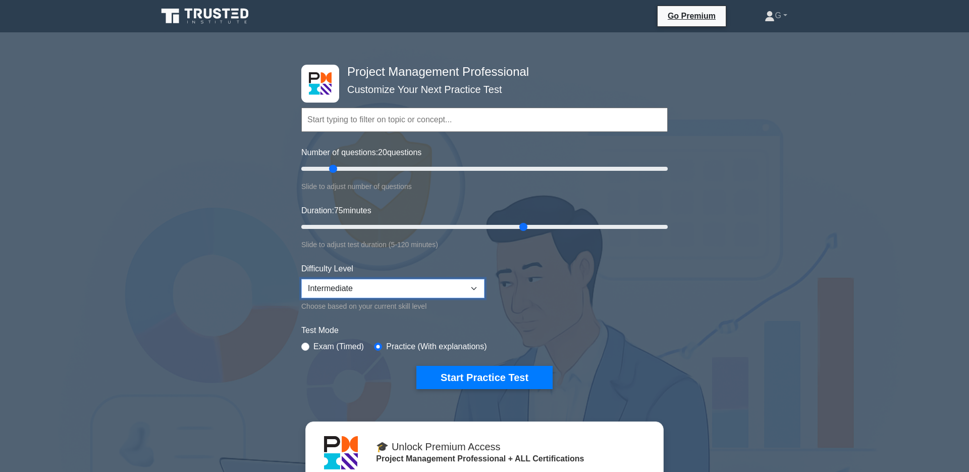
click at [435, 285] on select "Beginner Intermediate Expert" at bounding box center [392, 288] width 183 height 19
select select "expert"
click at [301, 279] on select "Beginner Intermediate Expert" at bounding box center [392, 288] width 183 height 19
click at [344, 351] on label "Exam (Timed)" at bounding box center [339, 346] width 50 height 12
click at [318, 344] on label "Exam (Timed)" at bounding box center [339, 346] width 50 height 12
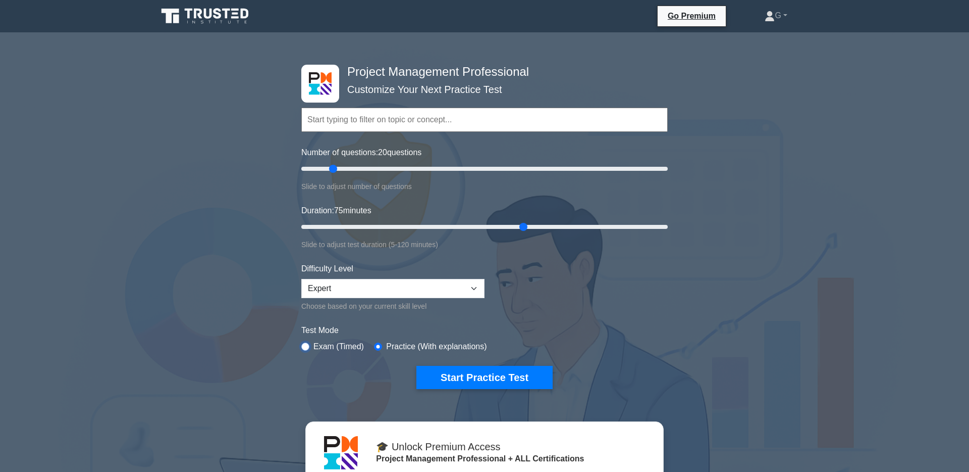
click at [307, 347] on input "radio" at bounding box center [305, 346] width 8 height 8
radio input "true"
click at [474, 377] on button "Start Practice Test" at bounding box center [485, 377] width 136 height 23
click at [403, 354] on form "Topics Scope Management Time Management Cost Management Quality Management Risk…" at bounding box center [484, 233] width 367 height 312
click at [407, 344] on label "Practice (With explanations)" at bounding box center [436, 346] width 100 height 12
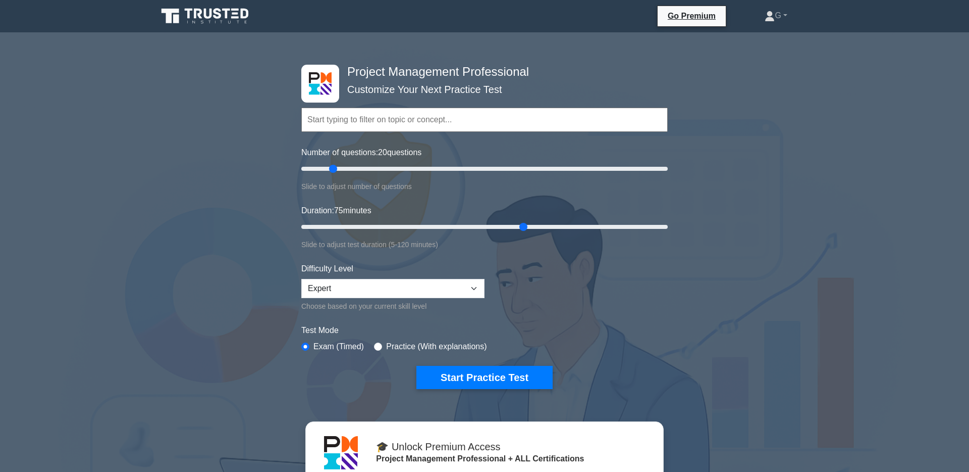
click at [411, 354] on form "Topics Scope Management Time Management Cost Management Quality Management Risk…" at bounding box center [484, 233] width 367 height 312
click at [411, 352] on form "Topics Scope Management Time Management Cost Management Quality Management Risk…" at bounding box center [484, 233] width 367 height 312
click at [411, 346] on label "Practice (With explanations)" at bounding box center [436, 346] width 100 height 12
click at [393, 345] on label "Practice (With explanations)" at bounding box center [436, 346] width 100 height 12
click at [376, 344] on input "radio" at bounding box center [378, 346] width 8 height 8
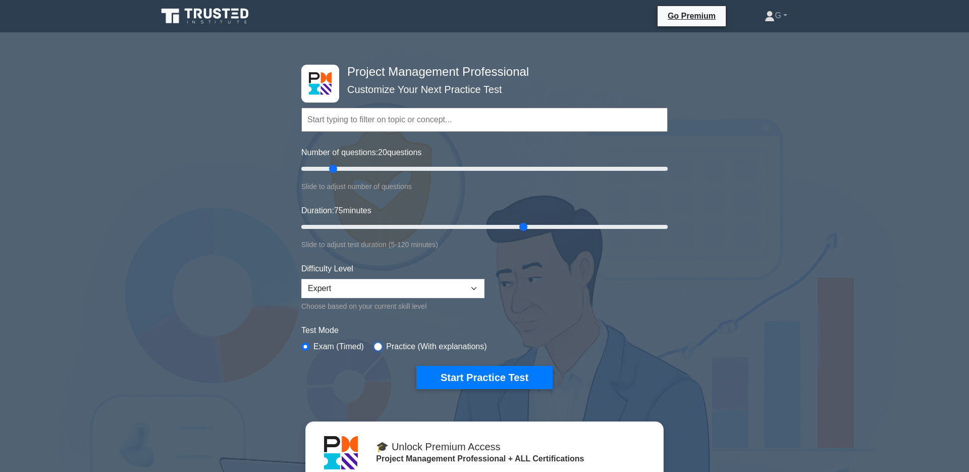
radio input "true"
click at [486, 380] on button "Start Practice Test" at bounding box center [485, 377] width 136 height 23
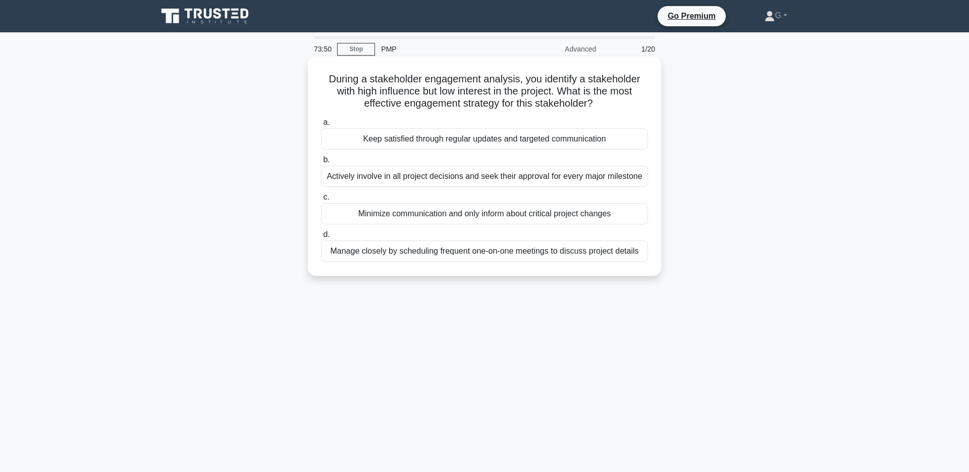
click at [588, 258] on div "Manage closely by scheduling frequent one-on-one meetings to discuss project de…" at bounding box center [484, 250] width 327 height 21
click at [321, 238] on input "d. Manage closely by scheduling frequent one-on-one meetings to discuss project…" at bounding box center [321, 234] width 0 height 7
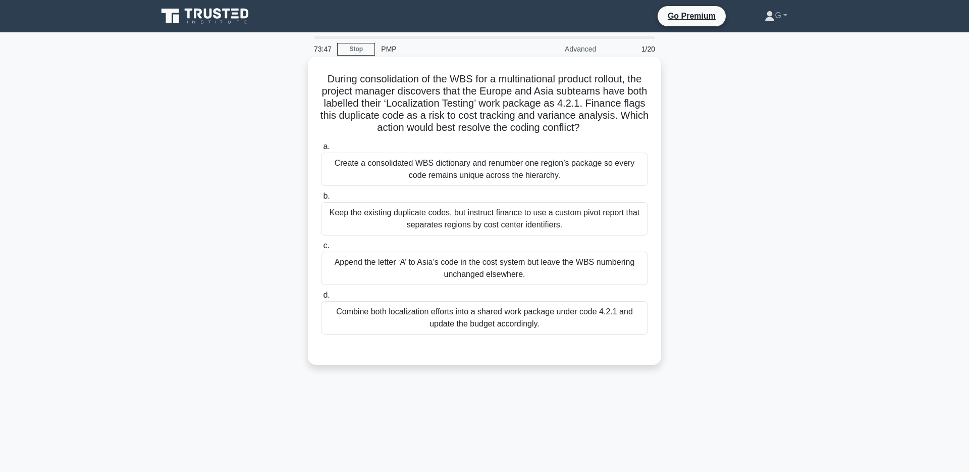
click at [420, 171] on div "Create a consolidated WBS dictionary and renumber one region’s package so every…" at bounding box center [484, 168] width 327 height 33
click at [321, 150] on input "a. Create a consolidated WBS dictionary and renumber one region’s package so ev…" at bounding box center [321, 146] width 0 height 7
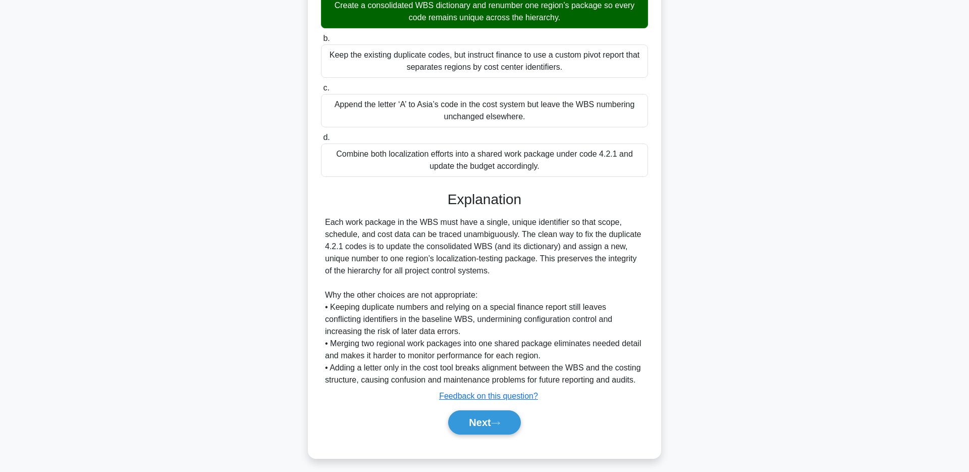
scroll to position [164, 0]
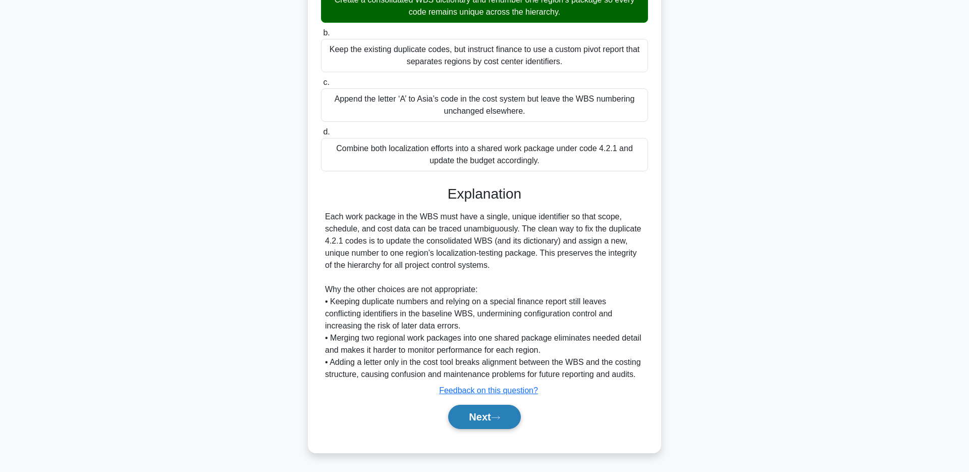
click at [498, 421] on button "Next" at bounding box center [484, 416] width 72 height 24
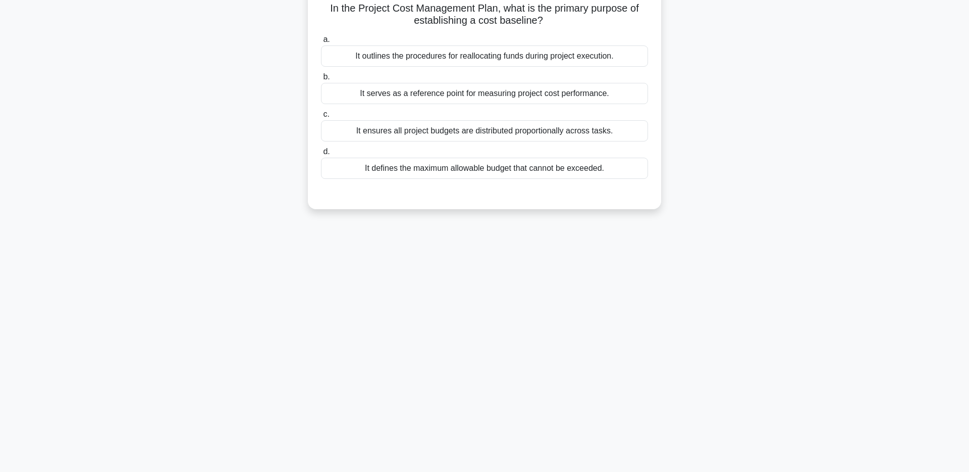
scroll to position [0, 0]
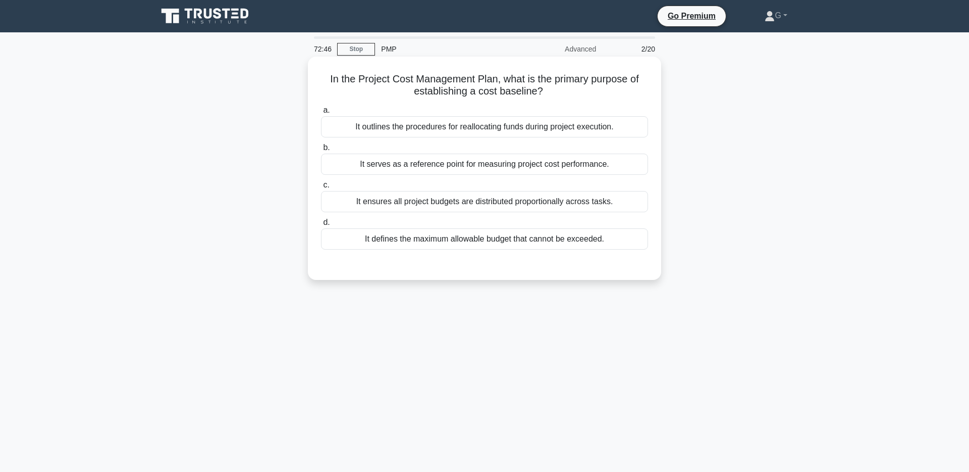
click at [584, 166] on div "It serves as a reference point for measuring project cost performance." at bounding box center [484, 163] width 327 height 21
click at [321, 151] on input "b. It serves as a reference point for measuring project cost performance." at bounding box center [321, 147] width 0 height 7
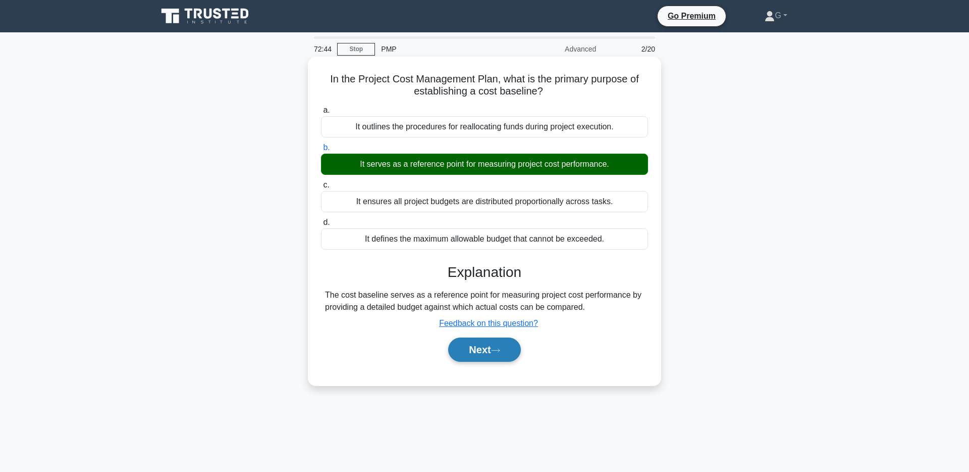
click at [497, 359] on button "Next" at bounding box center [484, 349] width 72 height 24
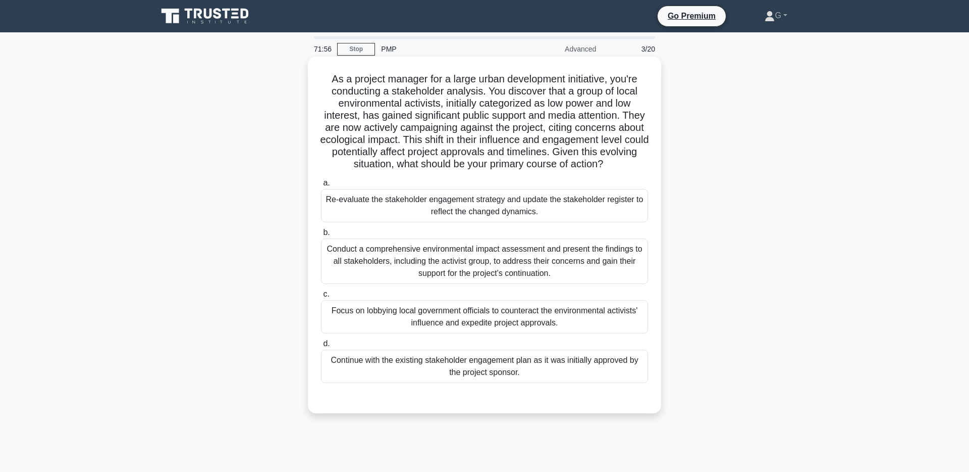
click at [612, 210] on div "Re-evaluate the stakeholder engagement strategy and update the stakeholder regi…" at bounding box center [484, 205] width 327 height 33
click at [321, 186] on input "a. Re-evaluate the stakeholder engagement strategy and update the stakeholder r…" at bounding box center [321, 183] width 0 height 7
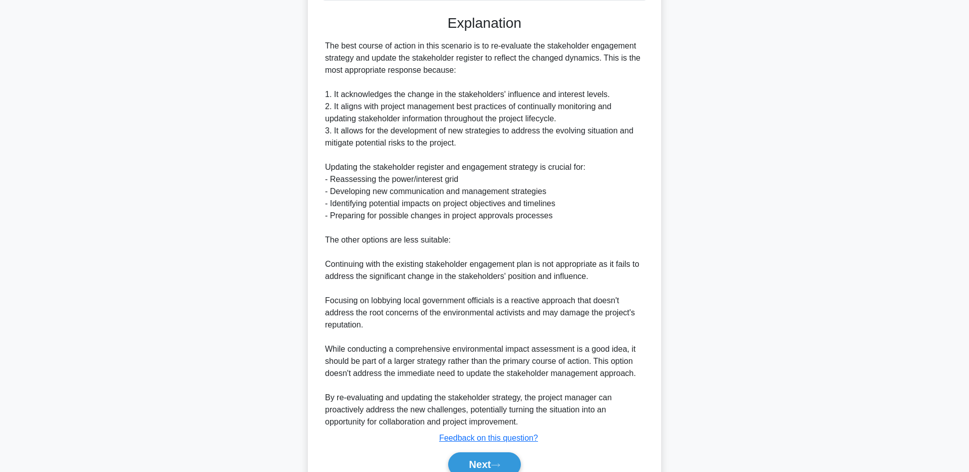
scroll to position [430, 0]
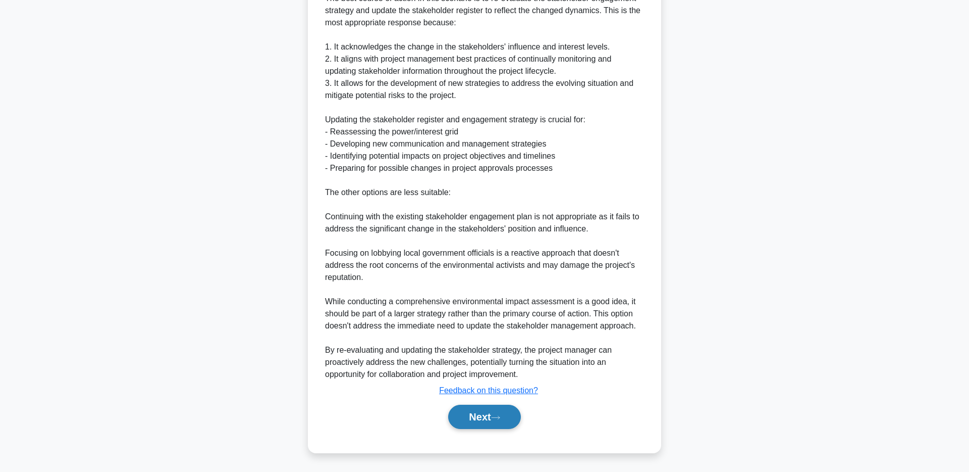
click at [506, 419] on button "Next" at bounding box center [484, 416] width 72 height 24
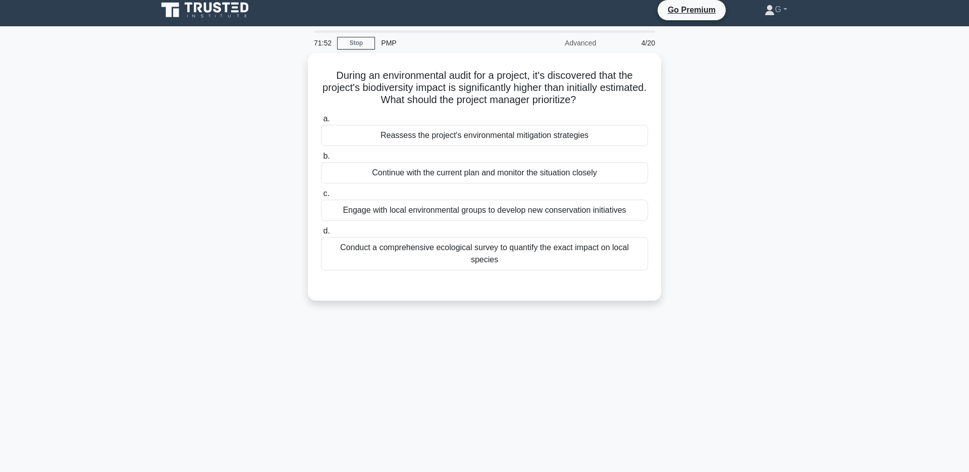
scroll to position [0, 0]
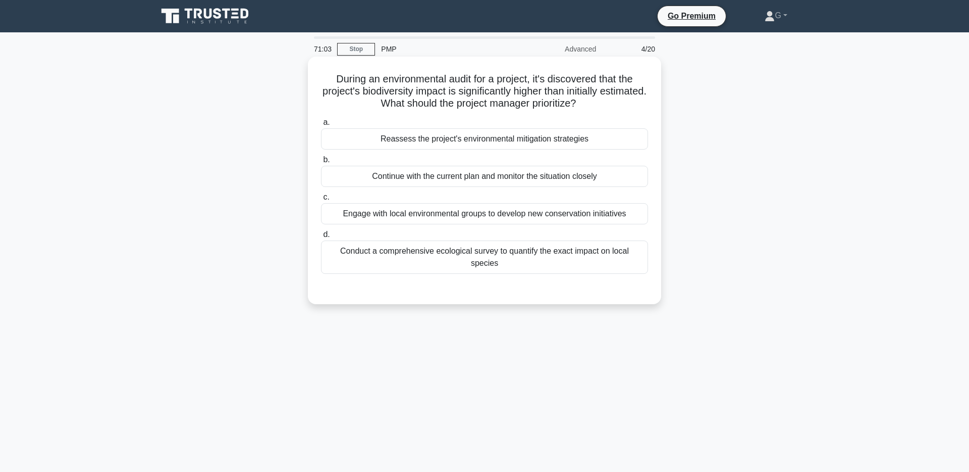
click at [633, 254] on div "Conduct a comprehensive ecological survey to quantify the exact impact on local…" at bounding box center [484, 256] width 327 height 33
click at [321, 238] on input "d. Conduct a comprehensive ecological survey to quantify the exact impact on lo…" at bounding box center [321, 234] width 0 height 7
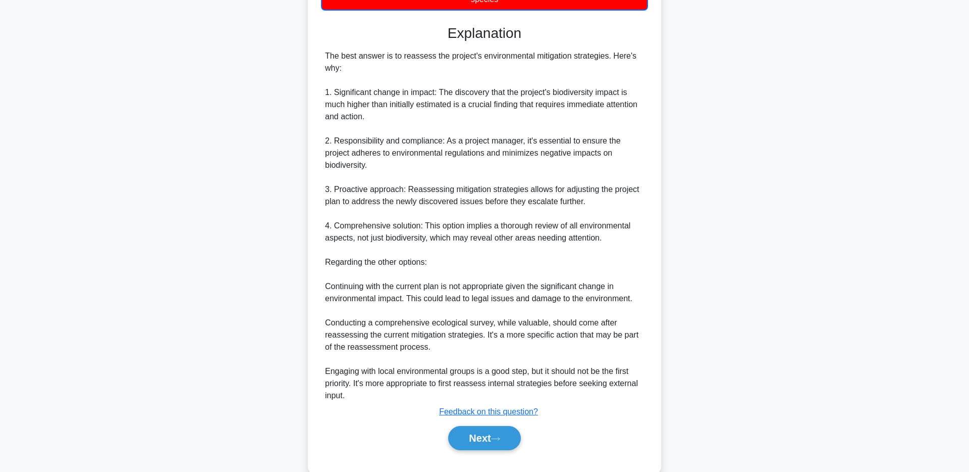
scroll to position [264, 0]
click at [496, 426] on button "Next" at bounding box center [484, 438] width 72 height 24
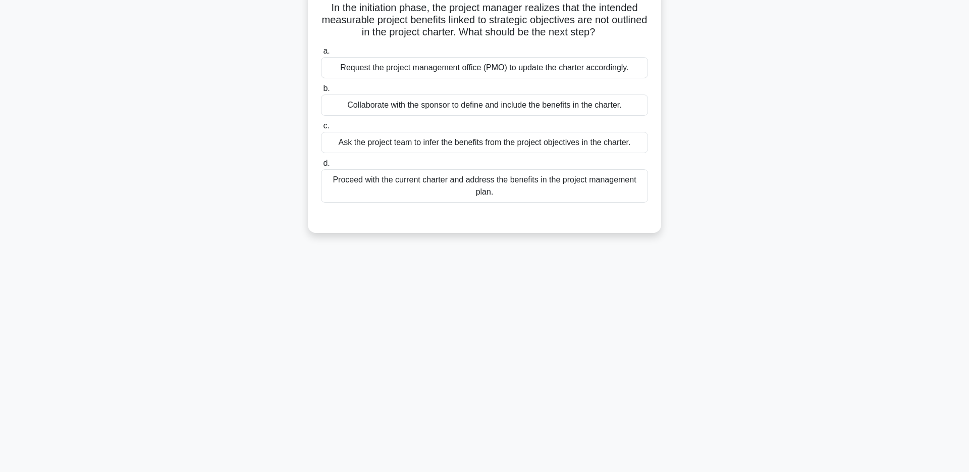
scroll to position [0, 0]
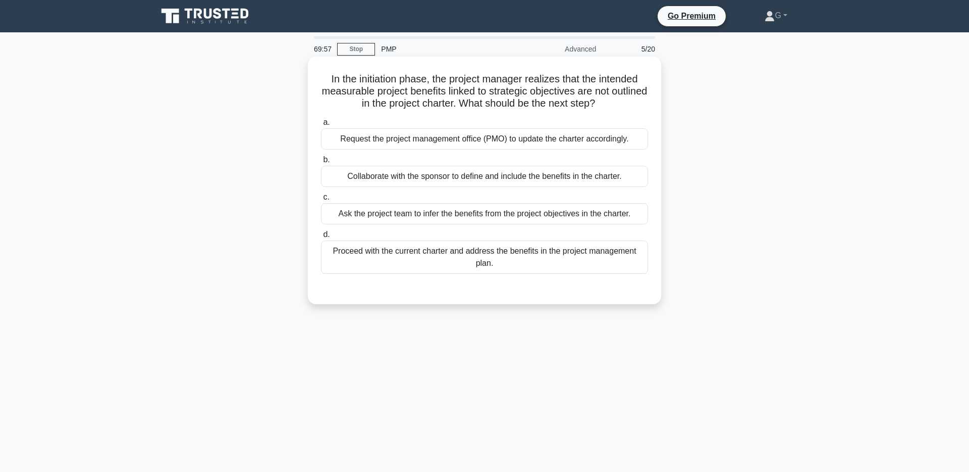
click at [617, 177] on div "Collaborate with the sponsor to define and include the benefits in the charter." at bounding box center [484, 176] width 327 height 21
click at [321, 163] on input "b. Collaborate with the sponsor to define and include the benefits in the chart…" at bounding box center [321, 160] width 0 height 7
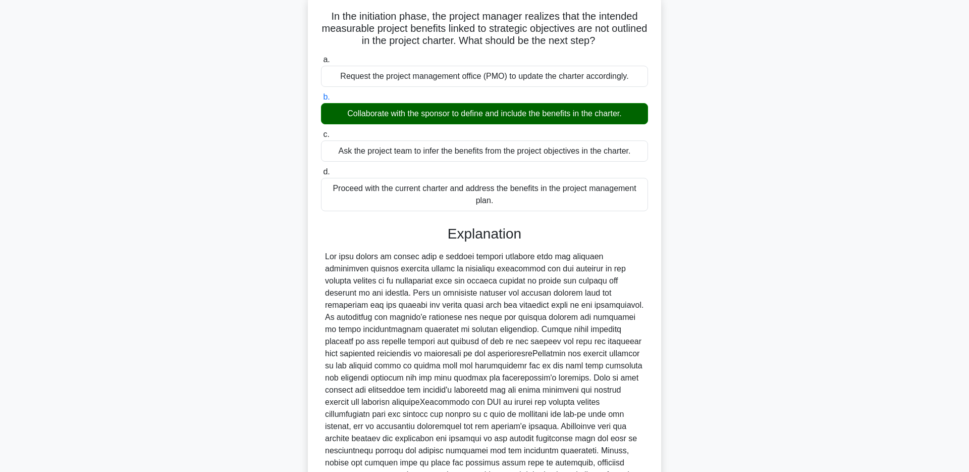
scroll to position [164, 0]
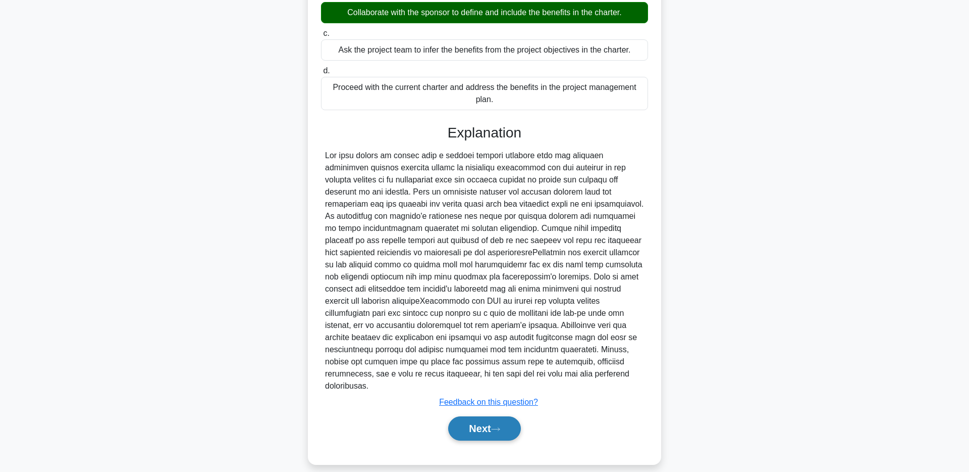
click at [506, 416] on button "Next" at bounding box center [484, 428] width 72 height 24
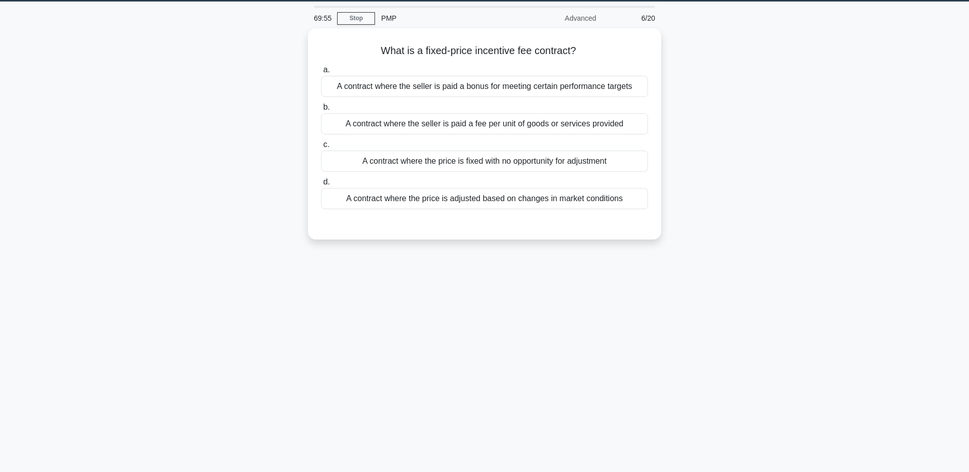
scroll to position [0, 0]
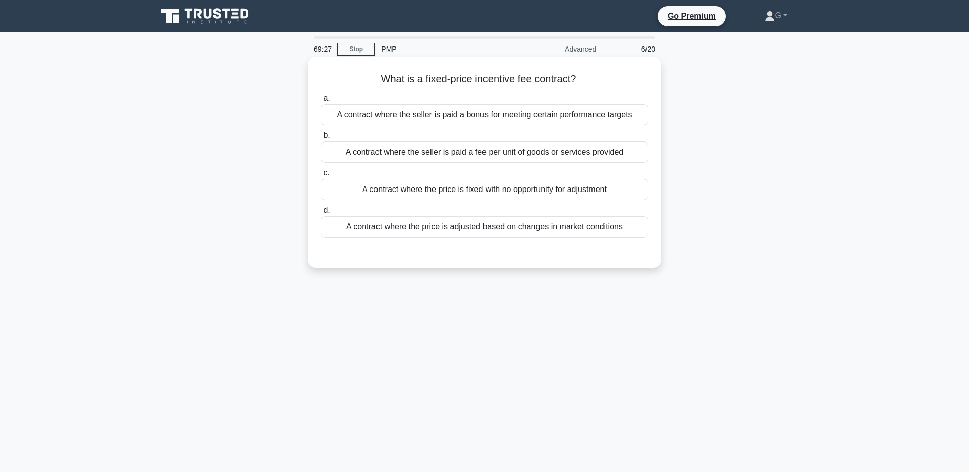
click at [625, 117] on div "A contract where the seller is paid a bonus for meeting certain performance tar…" at bounding box center [484, 114] width 327 height 21
click at [321, 101] on input "a. A contract where the seller is paid a bonus for meeting certain performance …" at bounding box center [321, 98] width 0 height 7
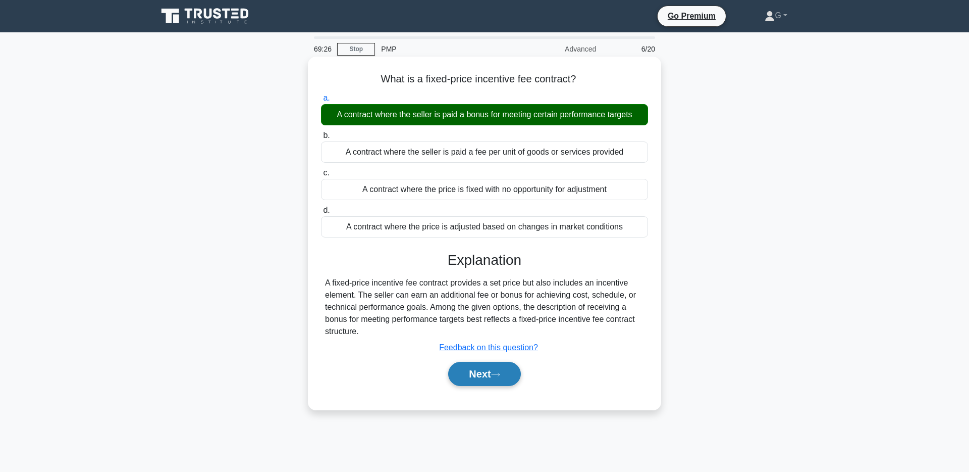
click at [495, 372] on icon at bounding box center [495, 375] width 9 height 6
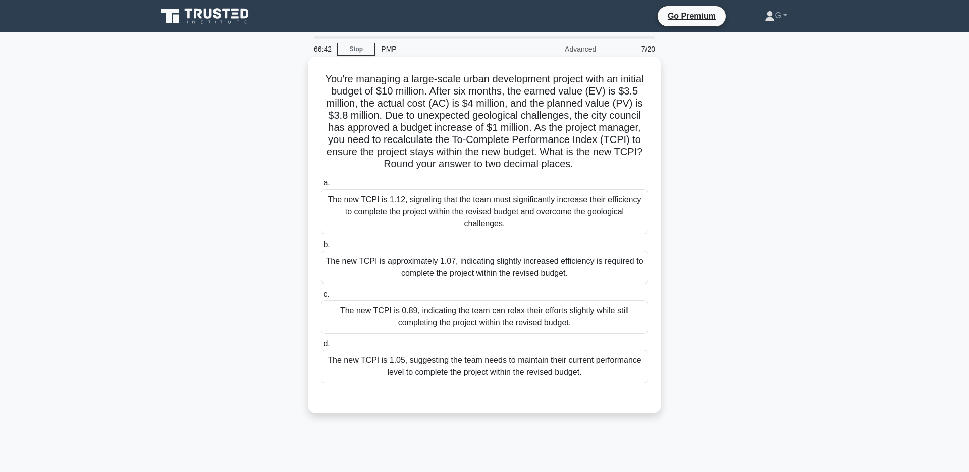
click at [534, 219] on div "The new TCPI is 1.12, signaling that the team must significantly increase their…" at bounding box center [484, 211] width 327 height 45
click at [321, 186] on input "a. The new TCPI is 1.12, signaling that the team must significantly increase th…" at bounding box center [321, 183] width 0 height 7
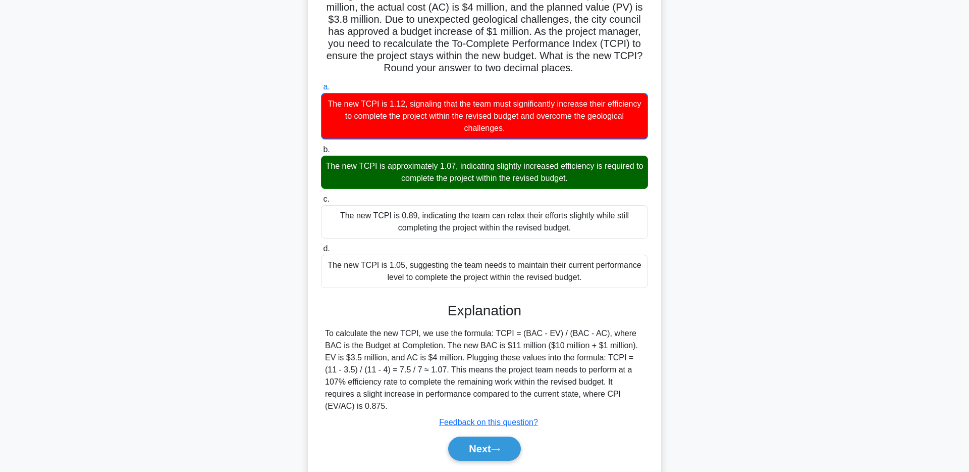
scroll to position [103, 0]
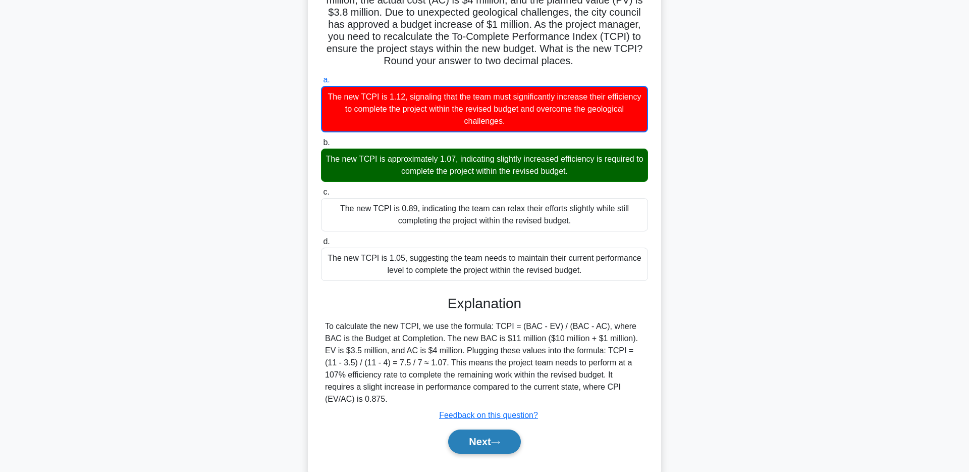
click at [482, 441] on button "Next" at bounding box center [484, 441] width 72 height 24
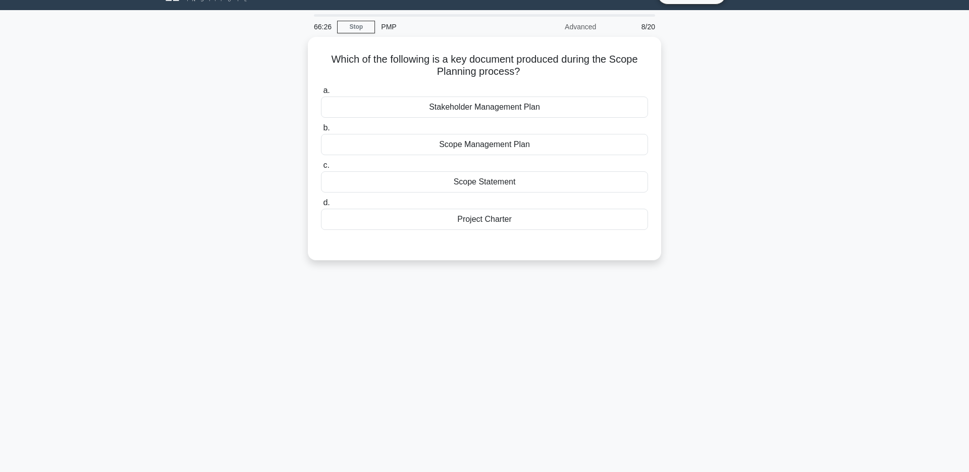
scroll to position [0, 0]
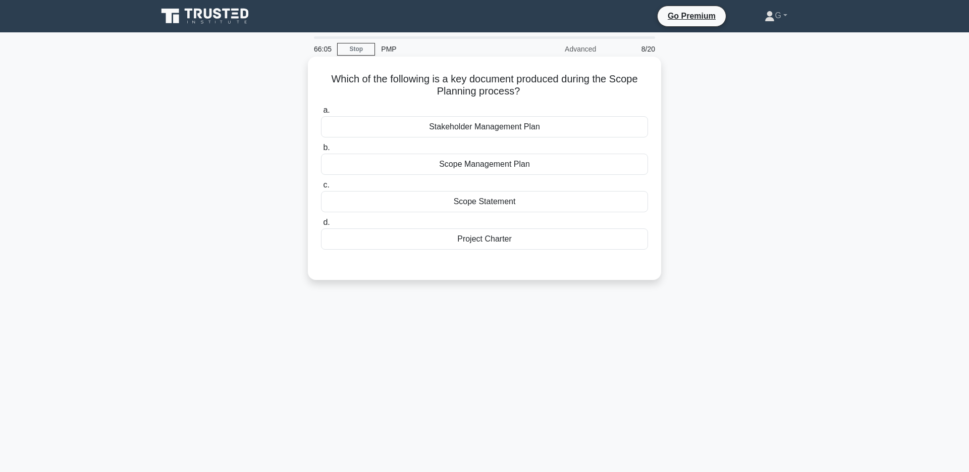
click at [588, 208] on div "Scope Statement" at bounding box center [484, 201] width 327 height 21
click at [321, 188] on input "c. Scope Statement" at bounding box center [321, 185] width 0 height 7
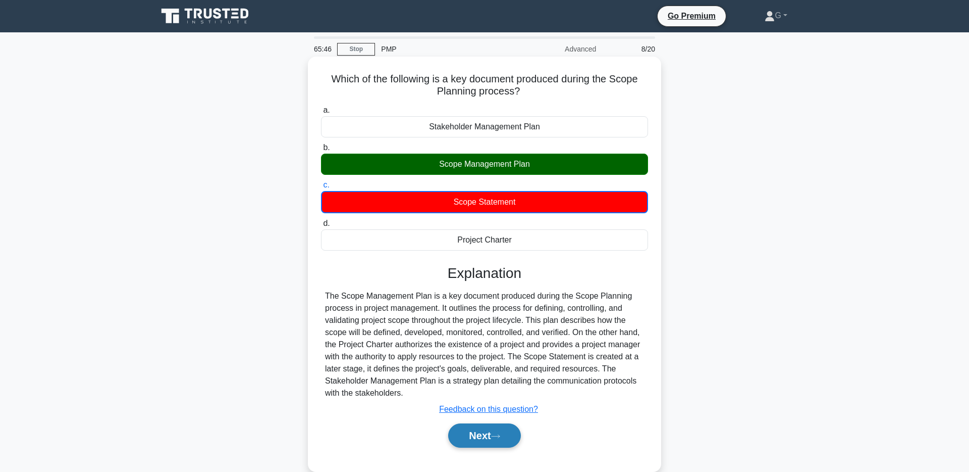
click at [509, 442] on button "Next" at bounding box center [484, 435] width 72 height 24
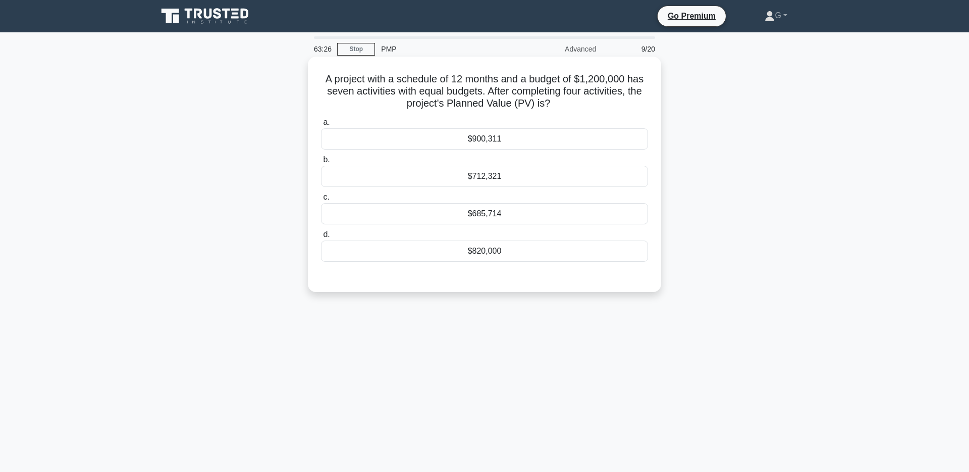
drag, startPoint x: 556, startPoint y: 109, endPoint x: 533, endPoint y: 110, distance: 23.8
click at [532, 109] on h5 "A project with a schedule of 12 months and a budget of $1,200,000 has seven act…" at bounding box center [484, 91] width 329 height 37
click at [553, 107] on icon ".spinner_0XTQ{transform-origin:center;animation:spinner_y6GP .75s linear infini…" at bounding box center [556, 104] width 12 height 12
drag, startPoint x: 553, startPoint y: 104, endPoint x: 319, endPoint y: 83, distance: 235.2
click at [319, 81] on div "A project with a schedule of 12 months and a budget of $1,200,000 has seven act…" at bounding box center [484, 174] width 345 height 227
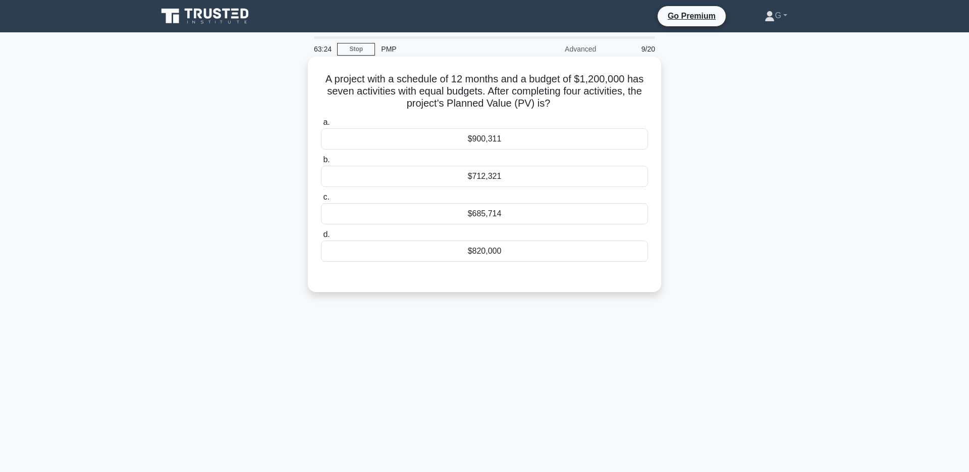
copy h5 "A project with a schedule of 12 months and a budget of $1,200,000 has seven act…"
click at [448, 214] on div "$685,714" at bounding box center [484, 213] width 327 height 21
click at [321, 200] on input "c. $685,714" at bounding box center [321, 197] width 0 height 7
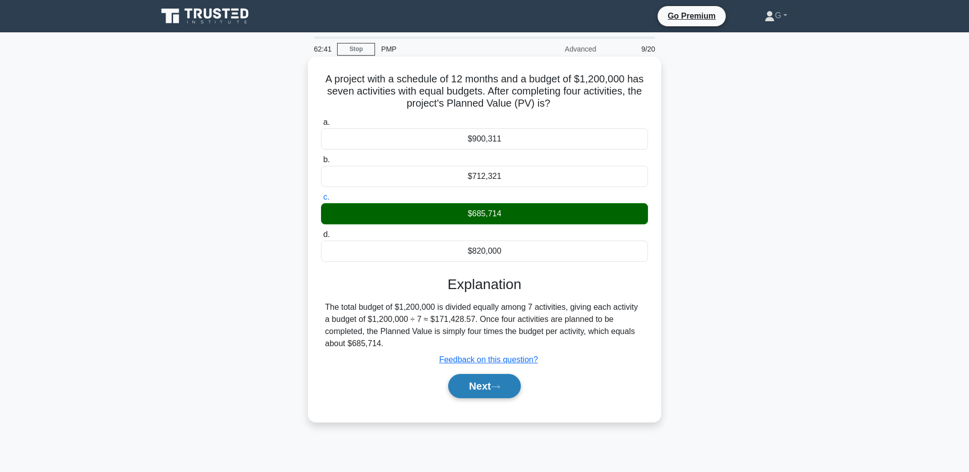
click at [487, 389] on button "Next" at bounding box center [484, 386] width 72 height 24
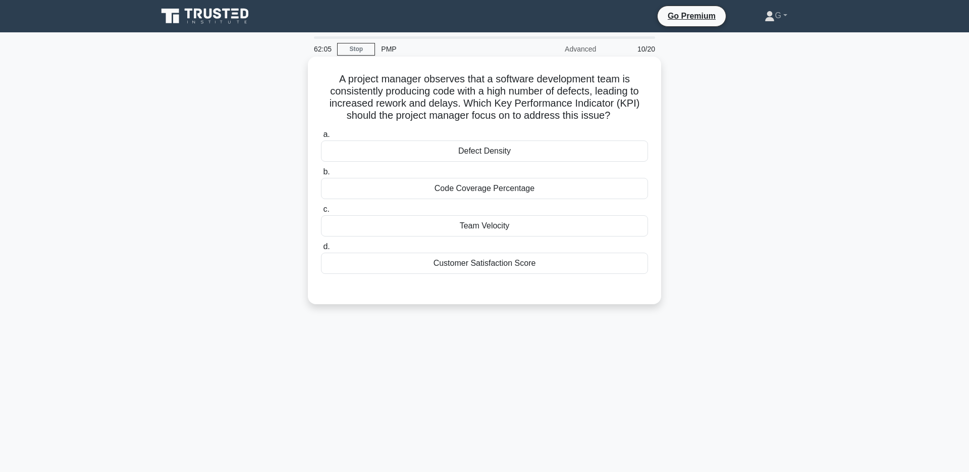
click at [416, 151] on div "Defect Density" at bounding box center [484, 150] width 327 height 21
click at [321, 138] on input "a. Defect Density" at bounding box center [321, 134] width 0 height 7
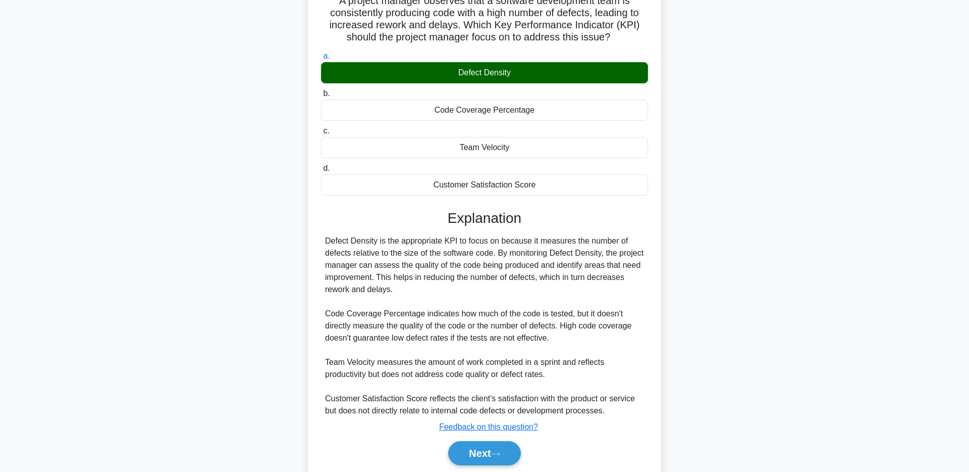
scroll to position [115, 0]
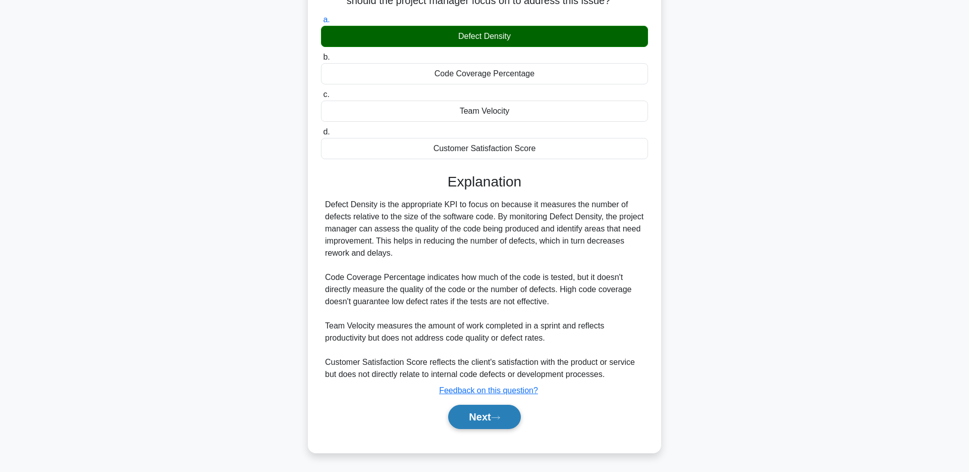
click at [485, 417] on button "Next" at bounding box center [484, 416] width 72 height 24
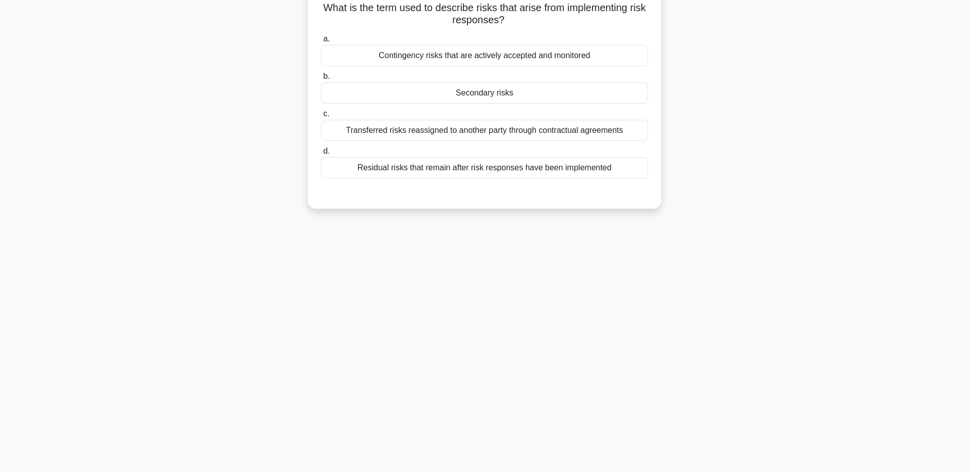
scroll to position [0, 0]
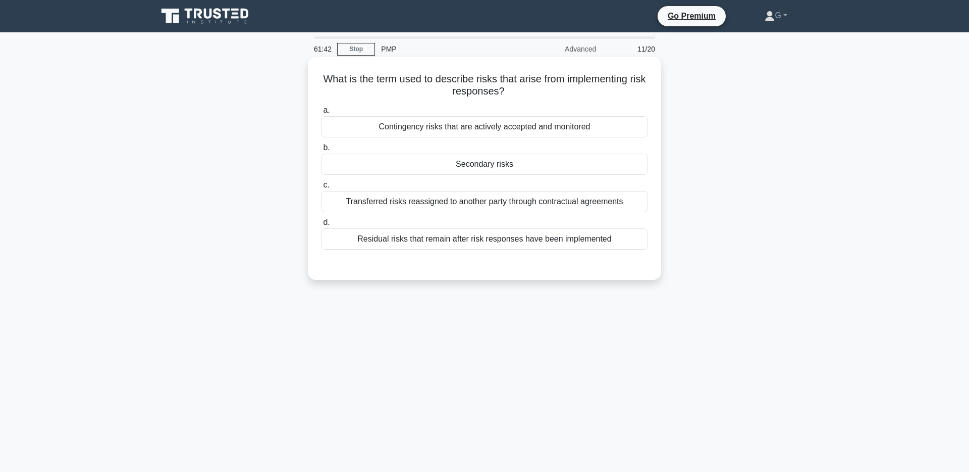
click at [401, 161] on div "Secondary risks" at bounding box center [484, 163] width 327 height 21
click at [321, 151] on input "b. Secondary risks" at bounding box center [321, 147] width 0 height 7
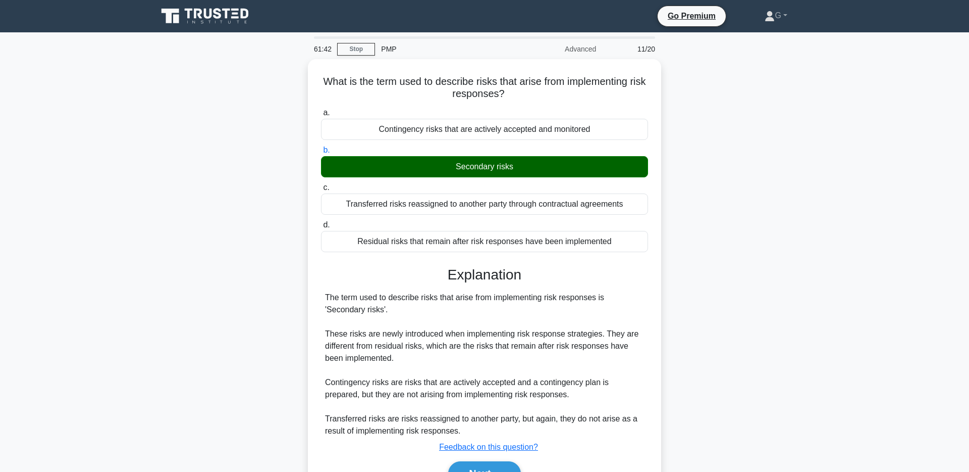
scroll to position [74, 0]
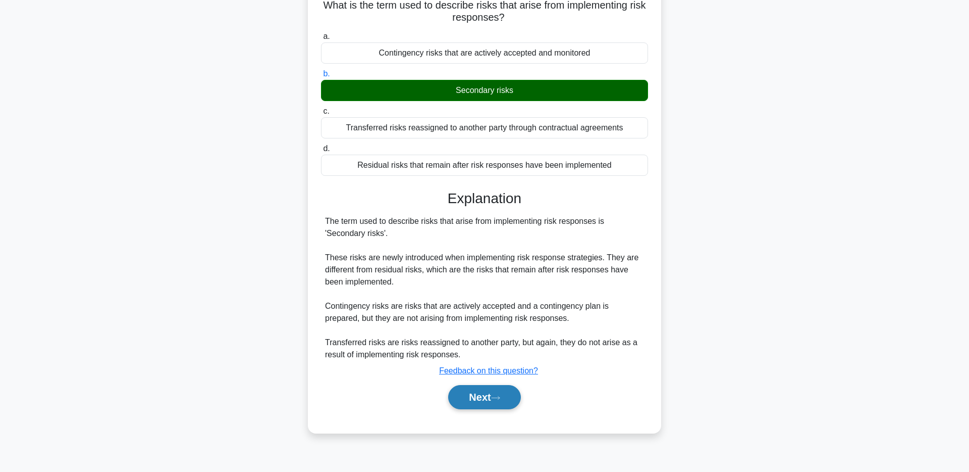
click at [502, 402] on button "Next" at bounding box center [484, 397] width 72 height 24
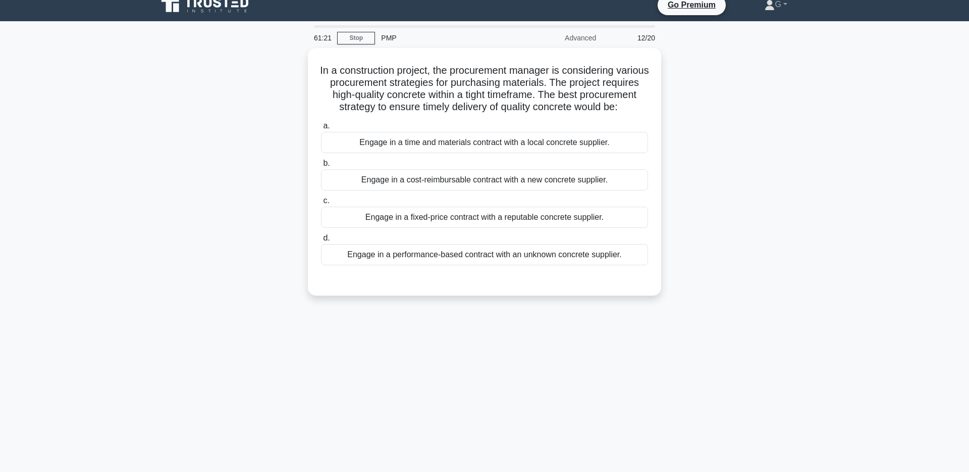
scroll to position [0, 0]
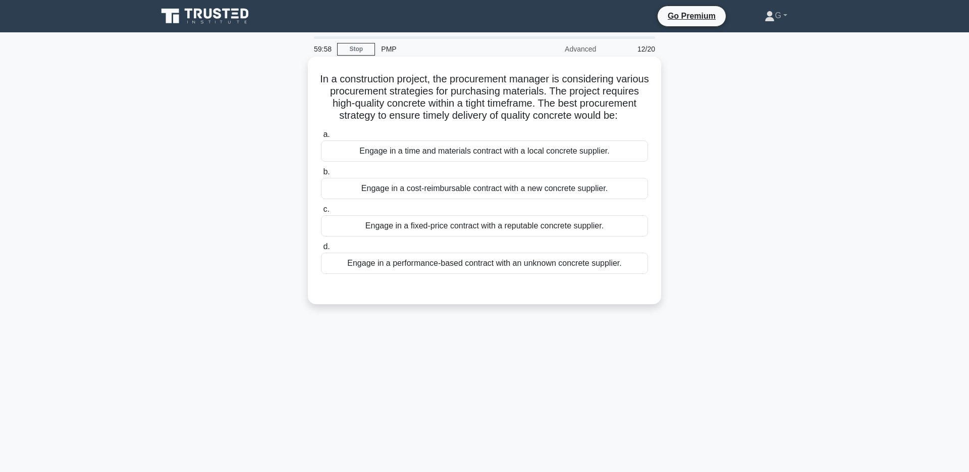
click at [625, 236] on div "Engage in a fixed-price contract with a reputable concrete supplier." at bounding box center [484, 225] width 327 height 21
click at [321, 213] on input "c. Engage in a fixed-price contract with a reputable concrete supplier." at bounding box center [321, 209] width 0 height 7
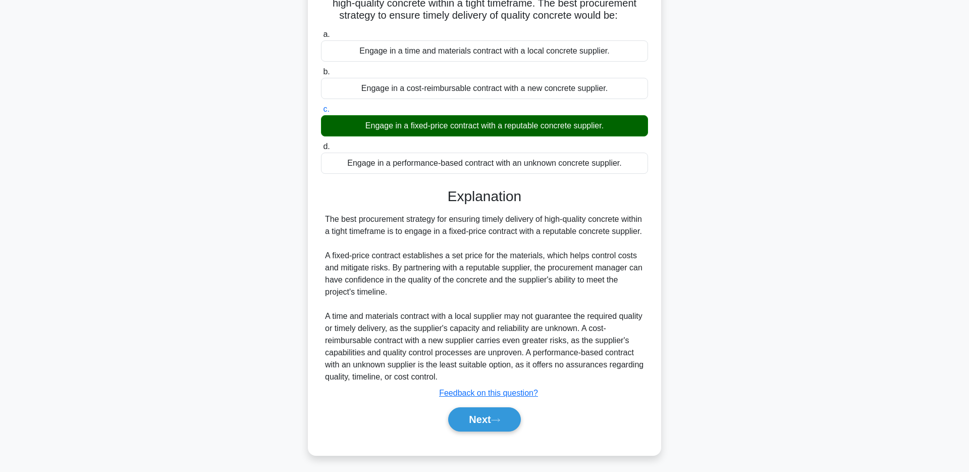
scroll to position [127, 0]
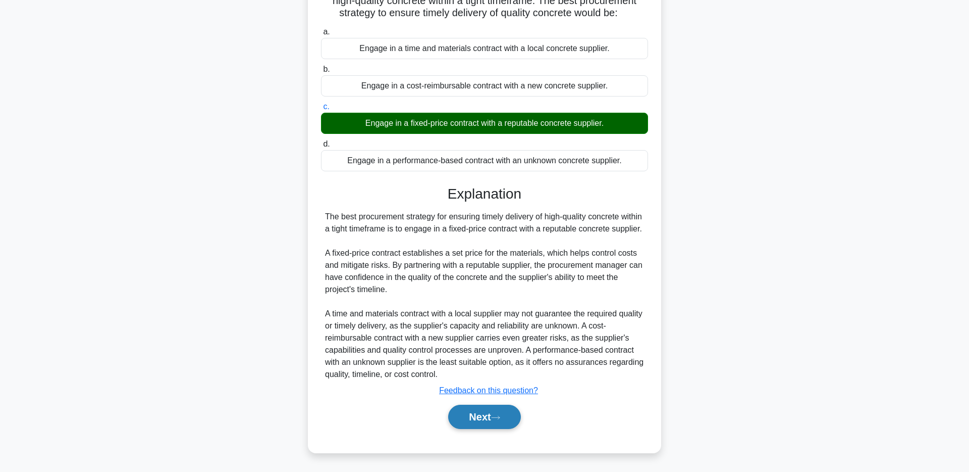
click at [492, 423] on button "Next" at bounding box center [484, 416] width 72 height 24
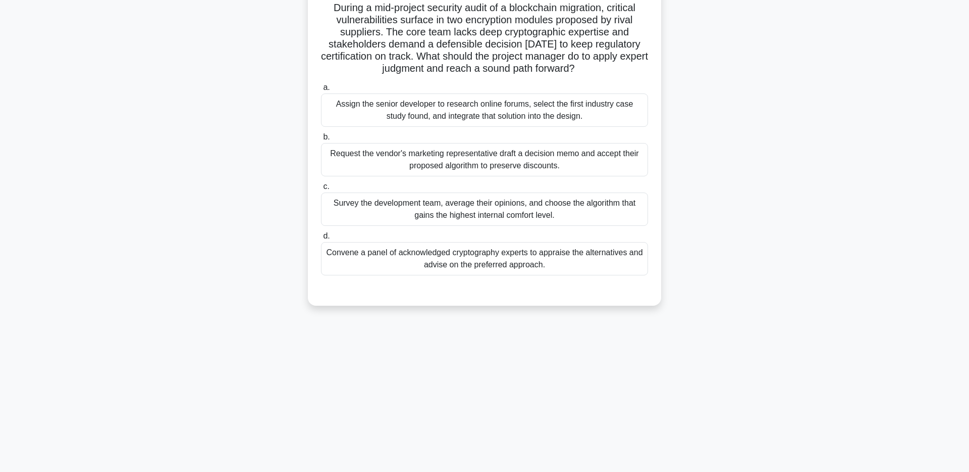
scroll to position [0, 0]
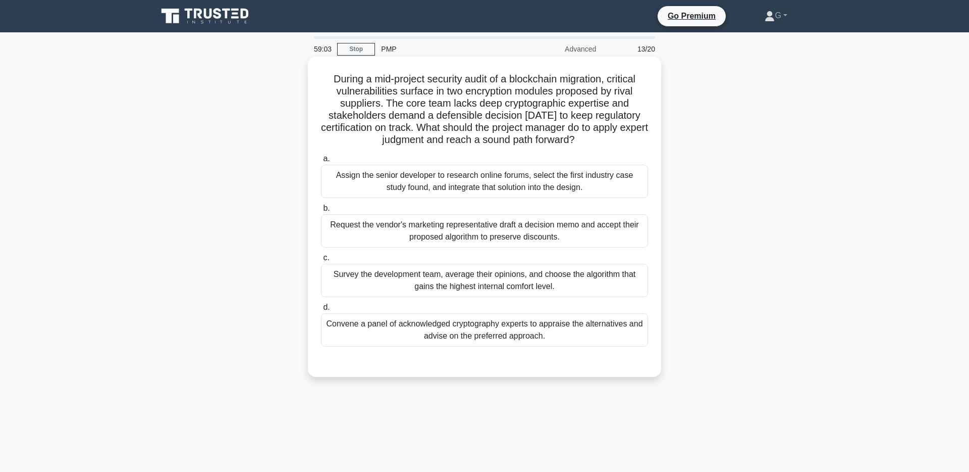
click at [581, 340] on div "Convene a panel of acknowledged cryptography experts to appraise the alternativ…" at bounding box center [484, 329] width 327 height 33
click at [321, 311] on input "d. Convene a panel of acknowledged cryptography experts to appraise the alterna…" at bounding box center [321, 307] width 0 height 7
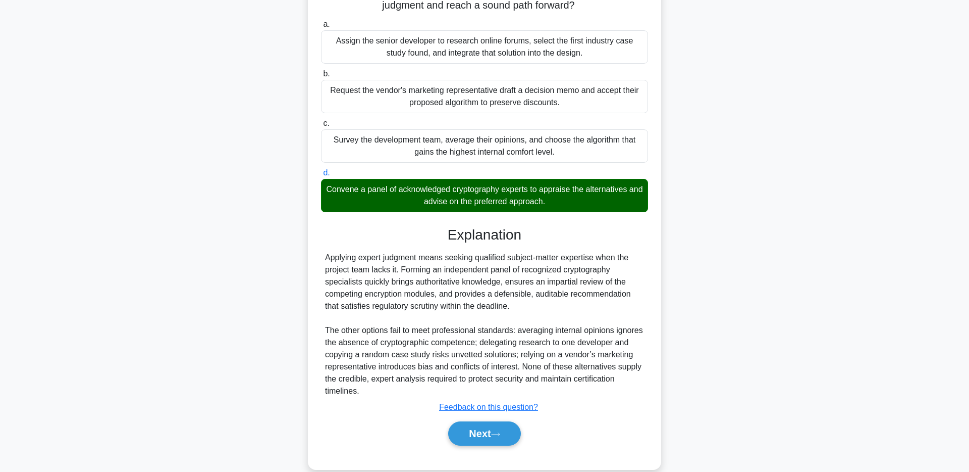
scroll to position [151, 0]
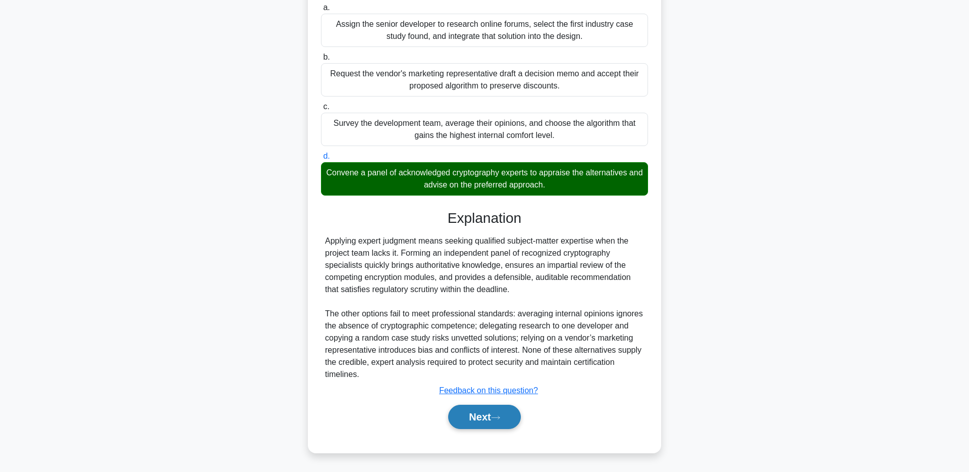
click at [483, 421] on button "Next" at bounding box center [484, 416] width 72 height 24
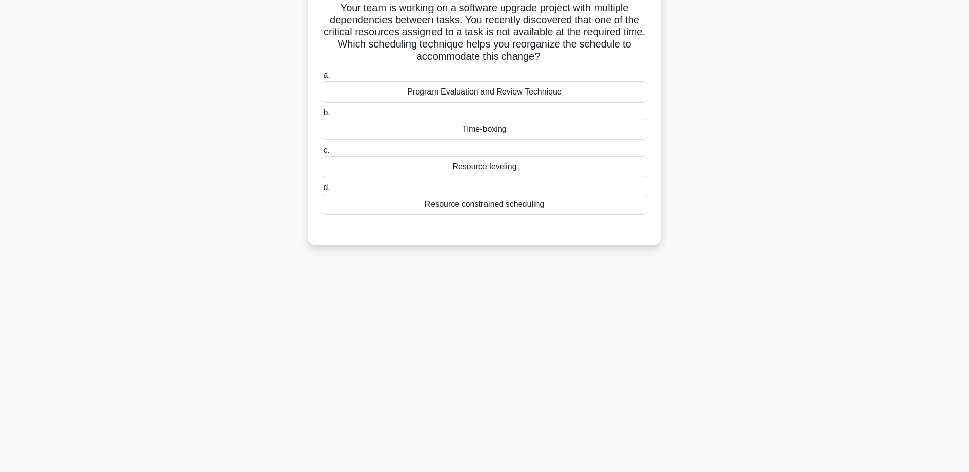
scroll to position [0, 0]
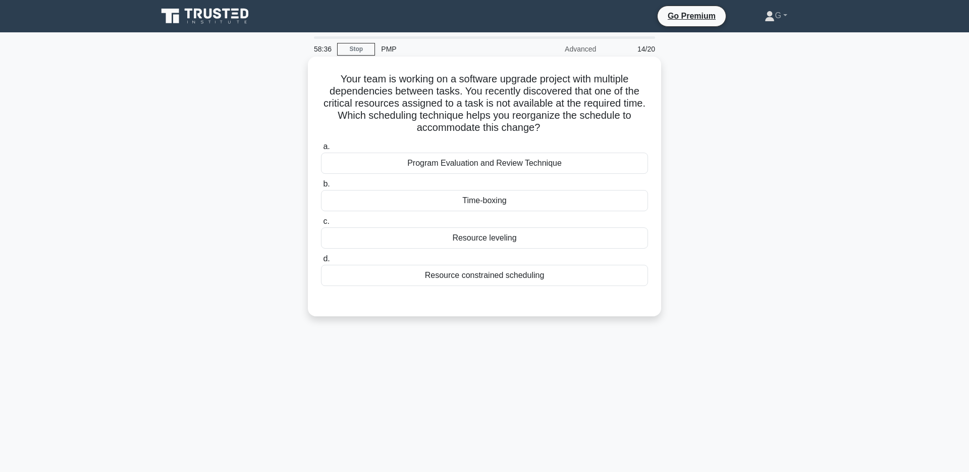
click at [600, 236] on div "Resource leveling" at bounding box center [484, 237] width 327 height 21
click at [321, 225] on input "c. Resource leveling" at bounding box center [321, 221] width 0 height 7
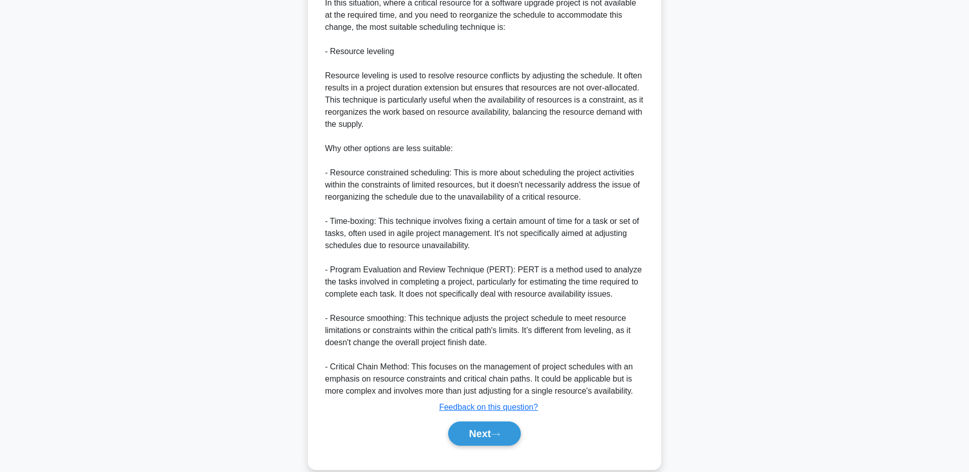
scroll to position [345, 0]
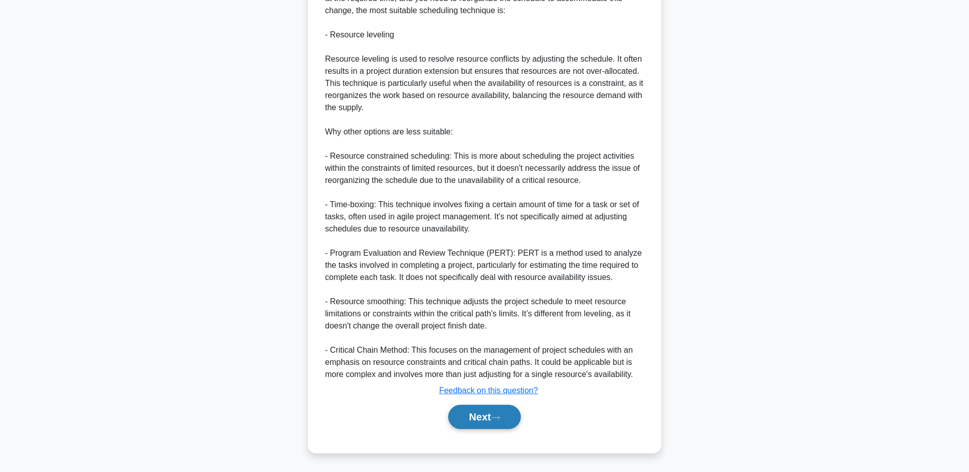
click at [479, 425] on button "Next" at bounding box center [484, 416] width 72 height 24
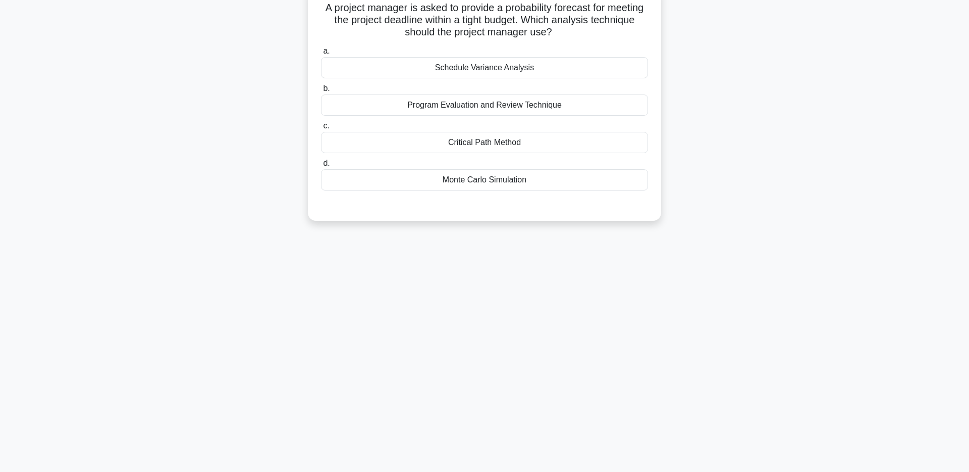
scroll to position [0, 0]
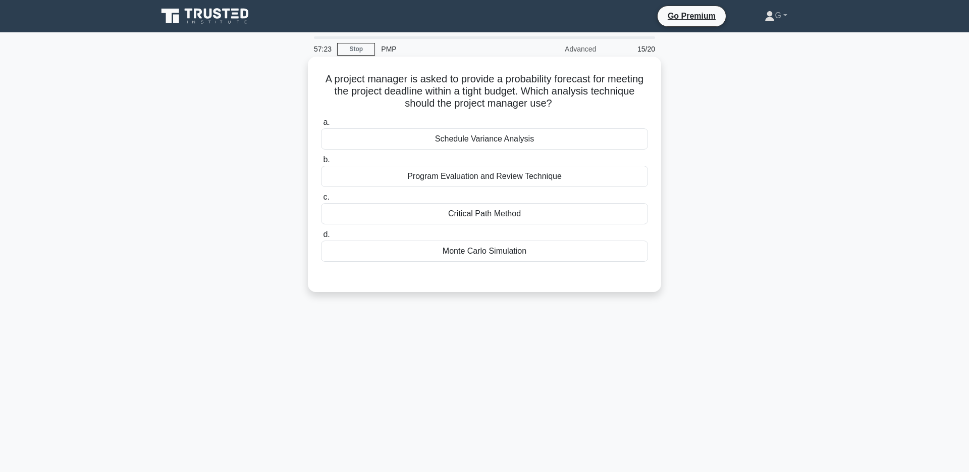
click at [581, 129] on div "Schedule Variance Analysis" at bounding box center [484, 138] width 327 height 21
click at [321, 126] on input "a. Schedule Variance Analysis" at bounding box center [321, 122] width 0 height 7
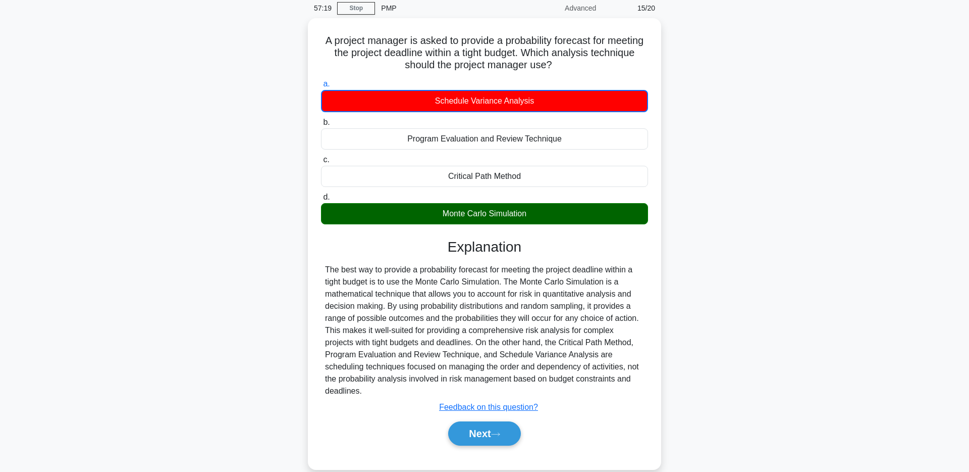
scroll to position [47, 0]
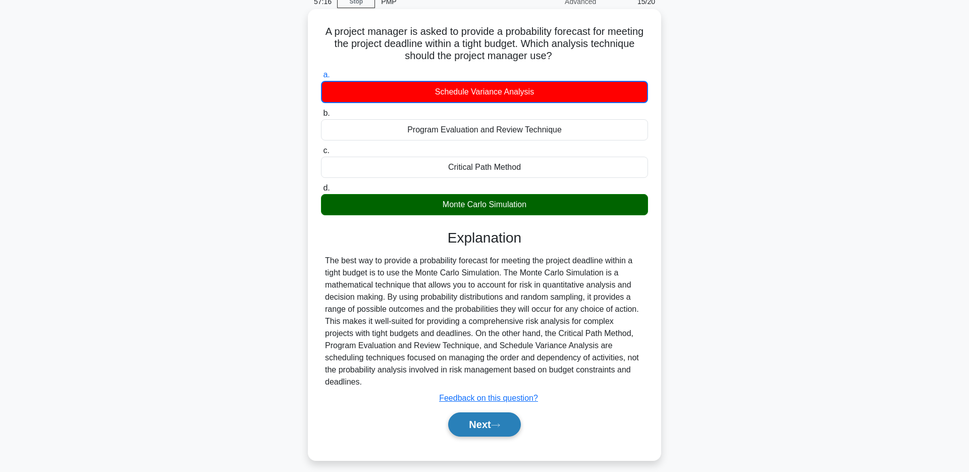
click at [512, 432] on button "Next" at bounding box center [484, 424] width 72 height 24
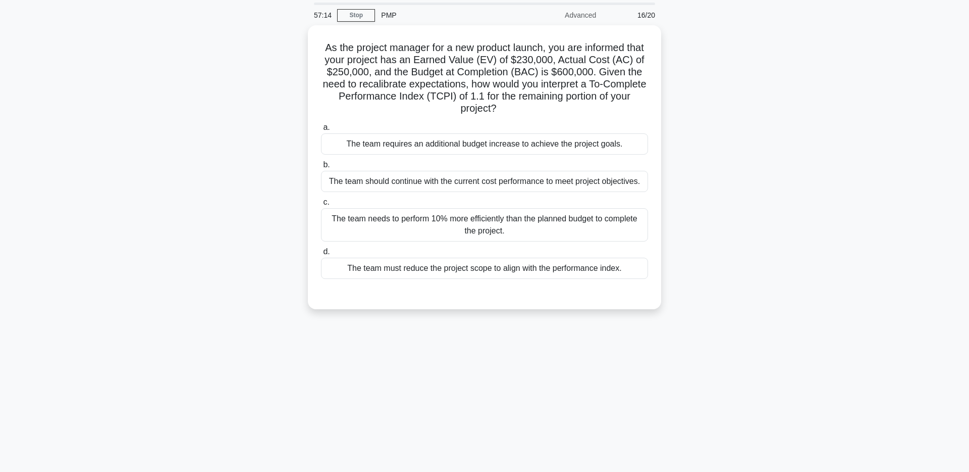
scroll to position [0, 0]
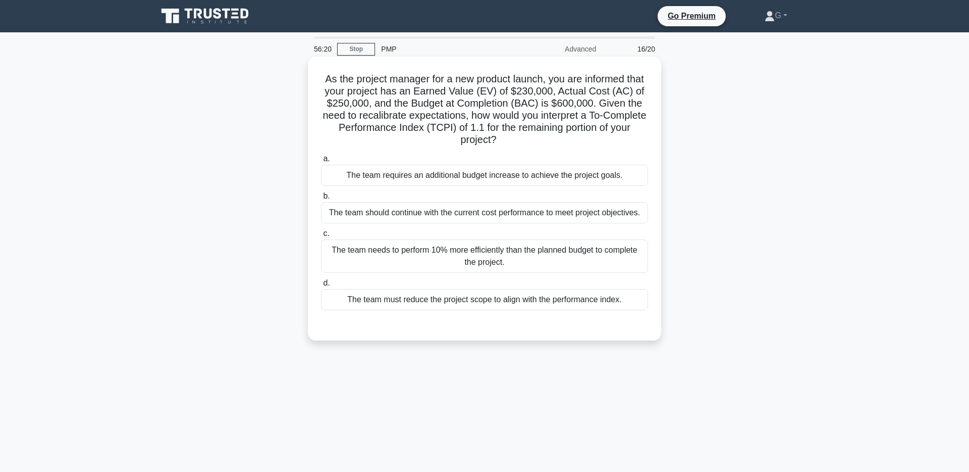
click at [358, 257] on div "The team needs to perform 10% more efficiently than the planned budget to compl…" at bounding box center [484, 255] width 327 height 33
click at [321, 237] on input "c. The team needs to perform 10% more efficiently than the planned budget to co…" at bounding box center [321, 233] width 0 height 7
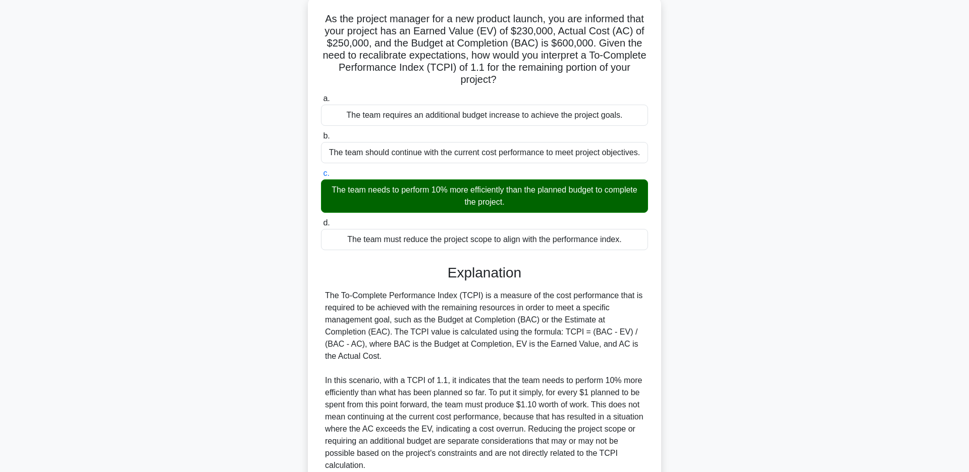
scroll to position [151, 0]
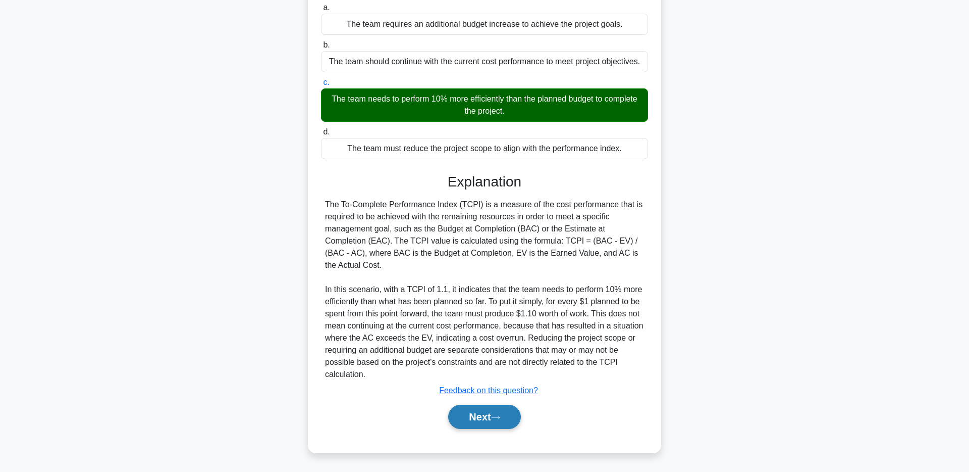
click at [495, 417] on icon at bounding box center [495, 418] width 9 height 6
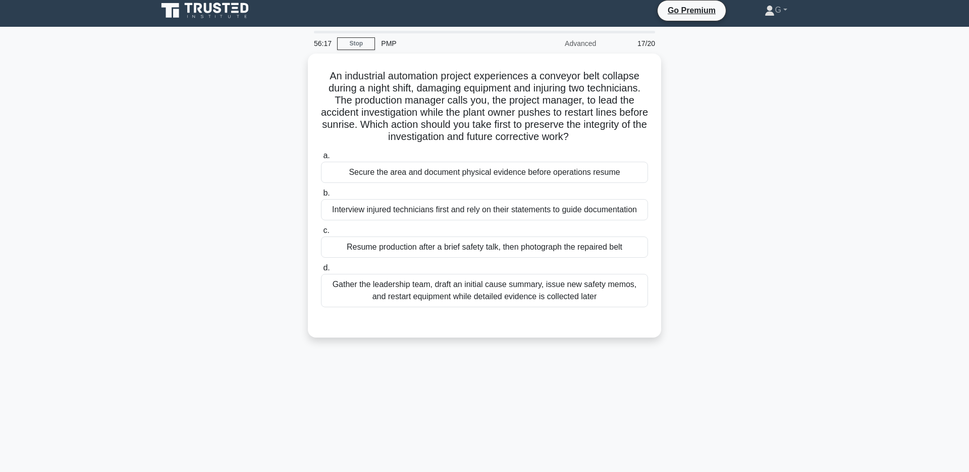
scroll to position [0, 0]
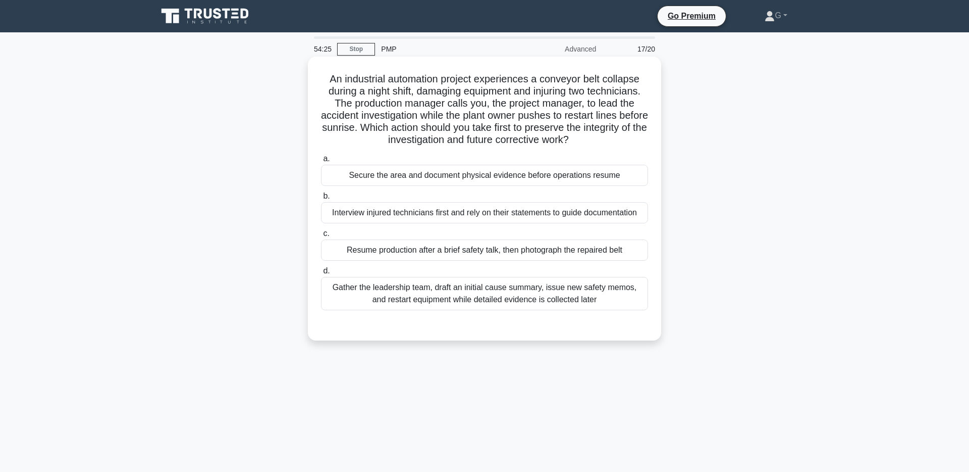
click at [380, 177] on div "Secure the area and document physical evidence before operations resume" at bounding box center [484, 175] width 327 height 21
click at [321, 162] on input "a. Secure the area and document physical evidence before operations resume" at bounding box center [321, 159] width 0 height 7
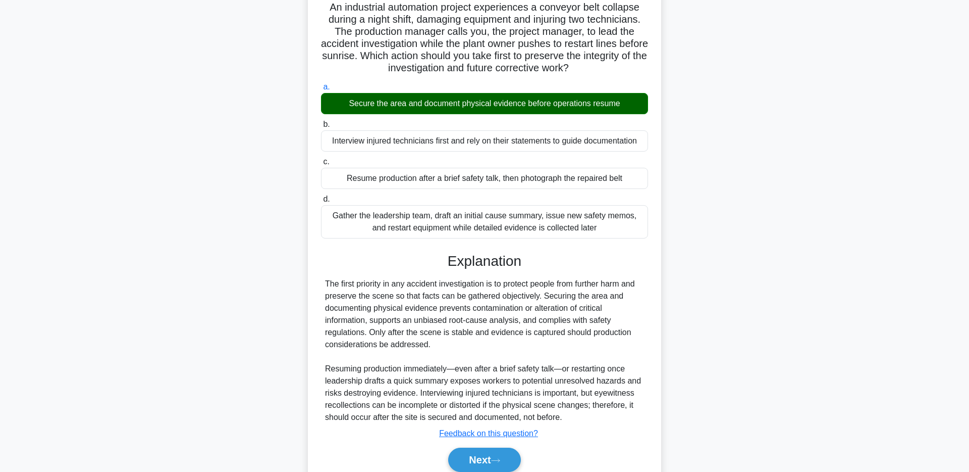
scroll to position [115, 0]
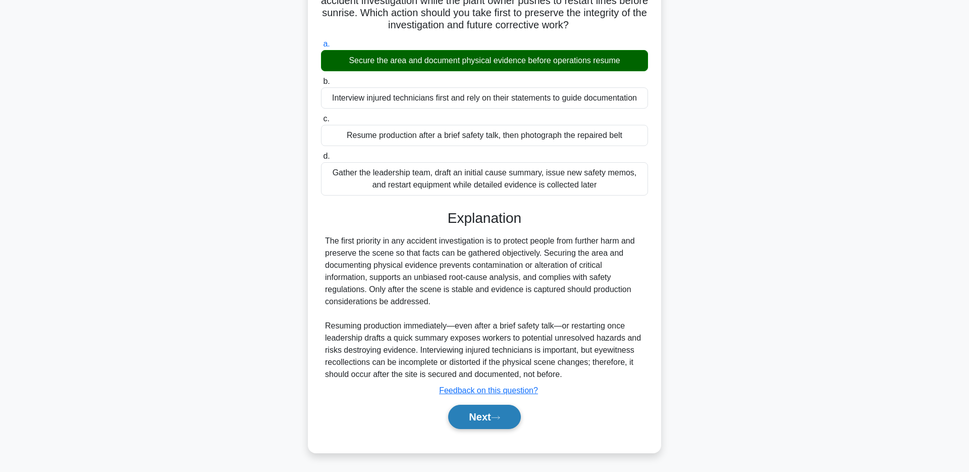
click at [496, 423] on button "Next" at bounding box center [484, 416] width 72 height 24
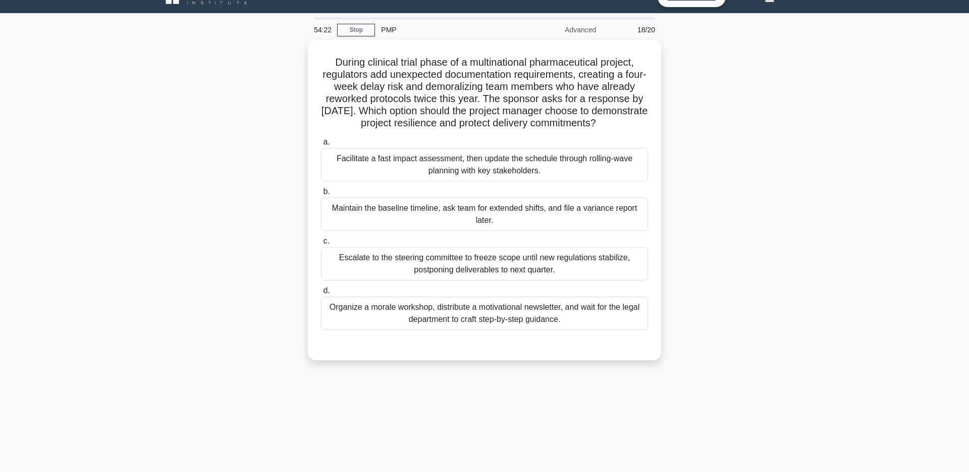
scroll to position [0, 0]
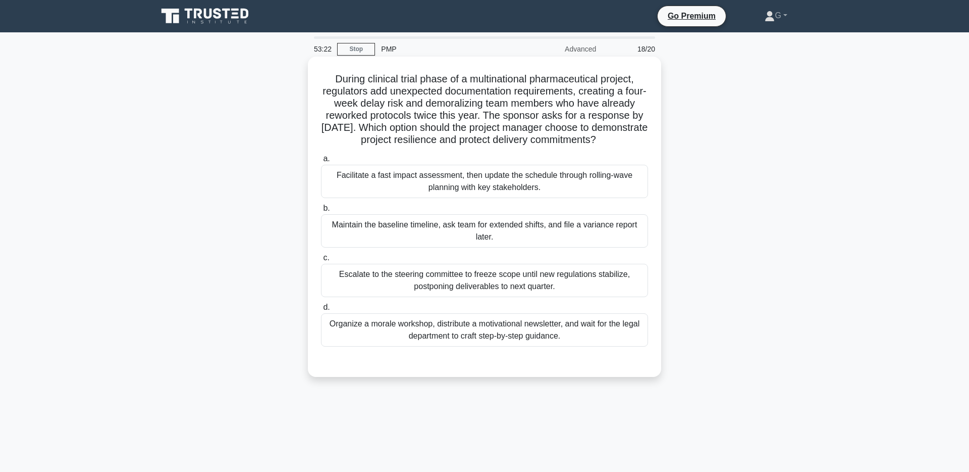
click at [413, 186] on div "Facilitate a fast impact assessment, then update the schedule through rolling-w…" at bounding box center [484, 181] width 327 height 33
click at [321, 162] on input "a. Facilitate a fast impact assessment, then update the schedule through rollin…" at bounding box center [321, 159] width 0 height 7
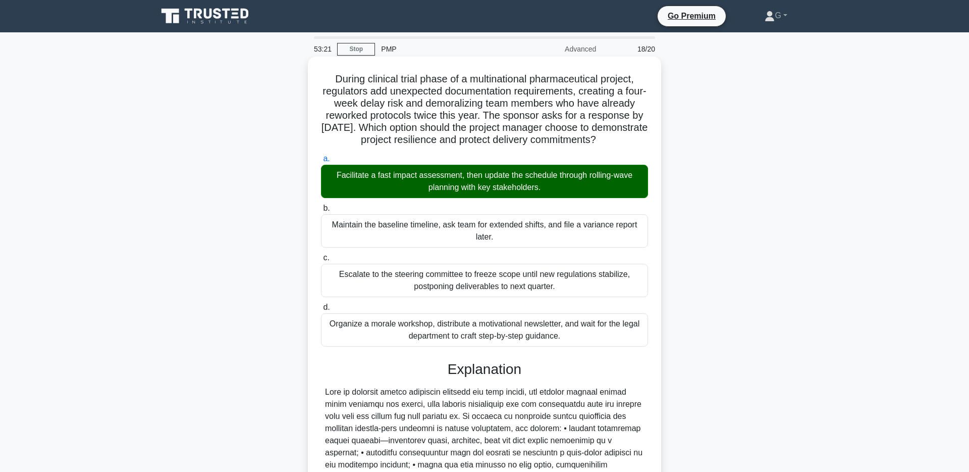
scroll to position [176, 0]
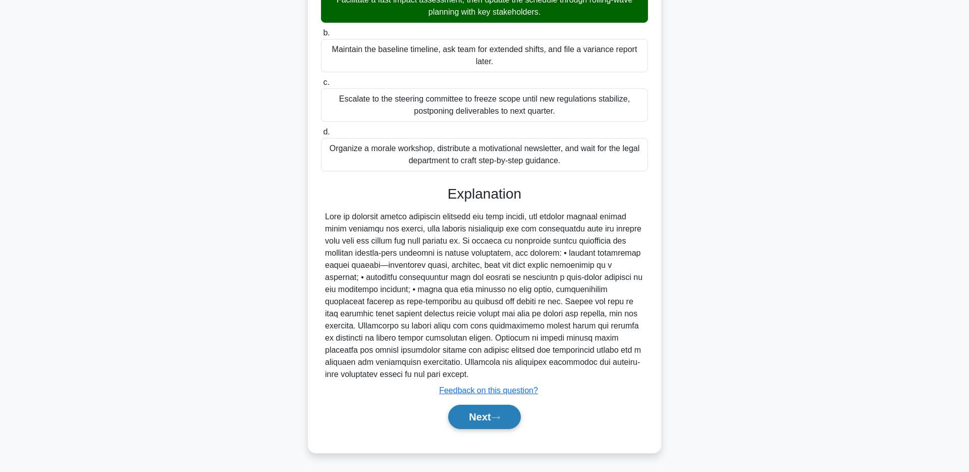
click at [483, 419] on button "Next" at bounding box center [484, 416] width 72 height 24
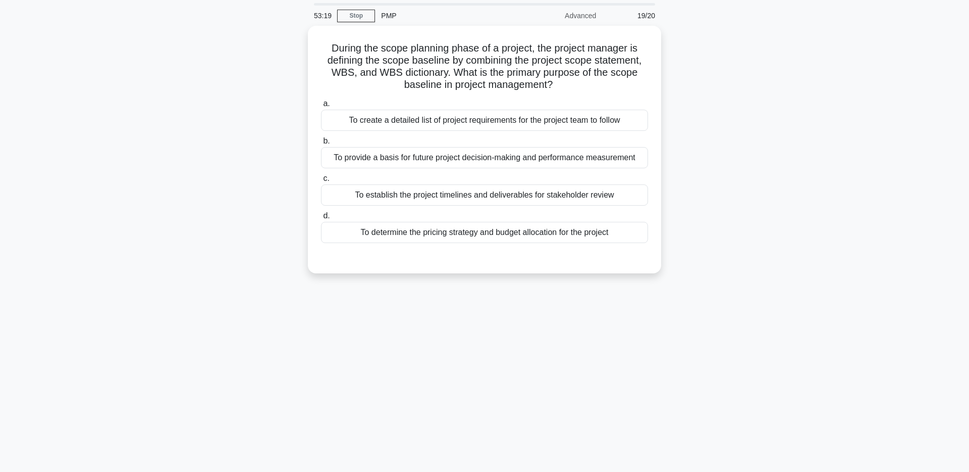
scroll to position [0, 0]
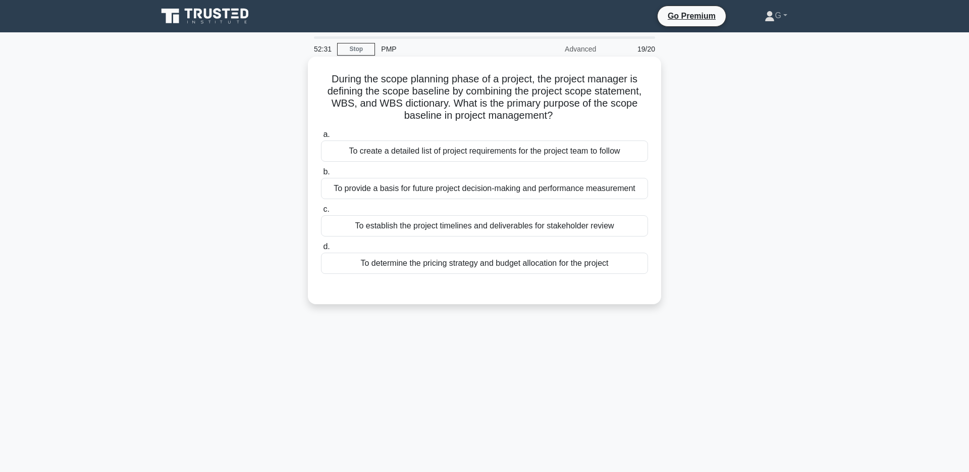
click at [372, 186] on div "To provide a basis for future project decision-making and performance measureme…" at bounding box center [484, 188] width 327 height 21
click at [321, 175] on input "b. To provide a basis for future project decision-making and performance measur…" at bounding box center [321, 172] width 0 height 7
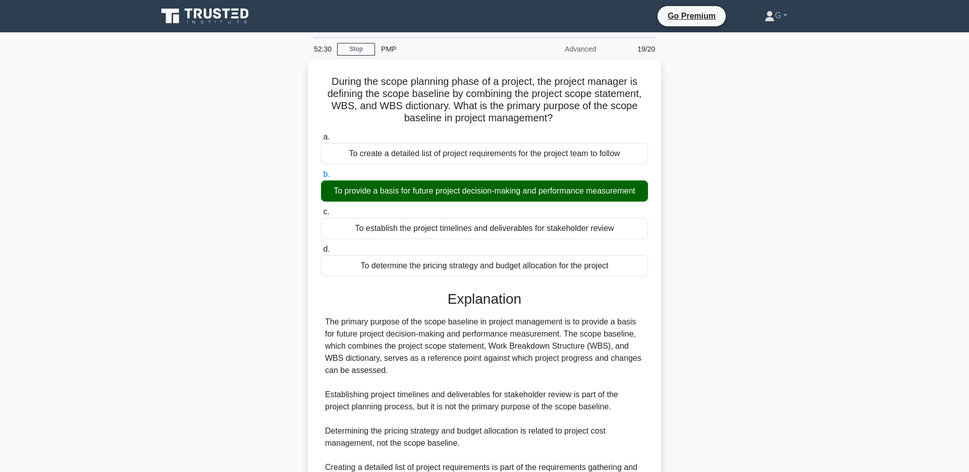
scroll to position [103, 0]
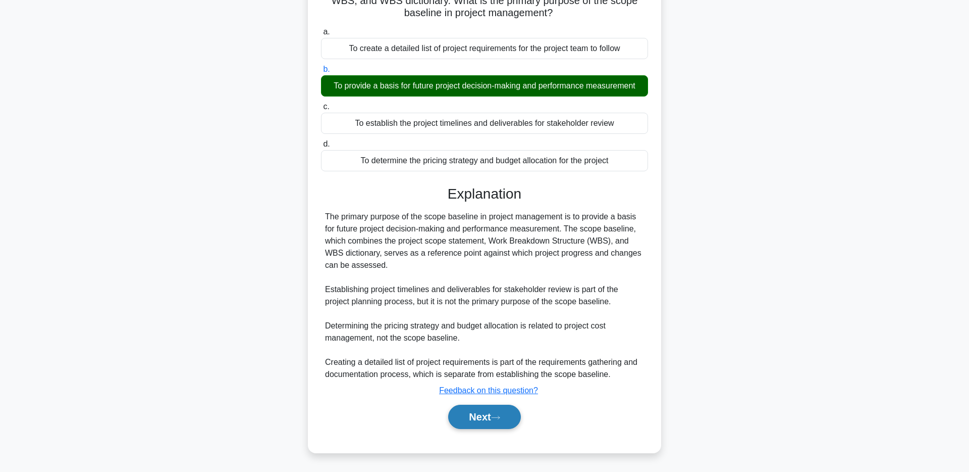
click at [492, 417] on button "Next" at bounding box center [484, 416] width 72 height 24
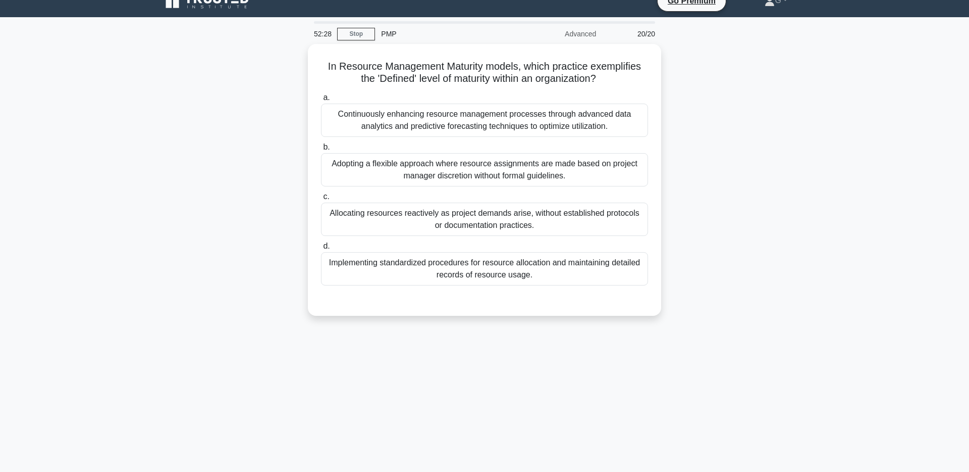
scroll to position [0, 0]
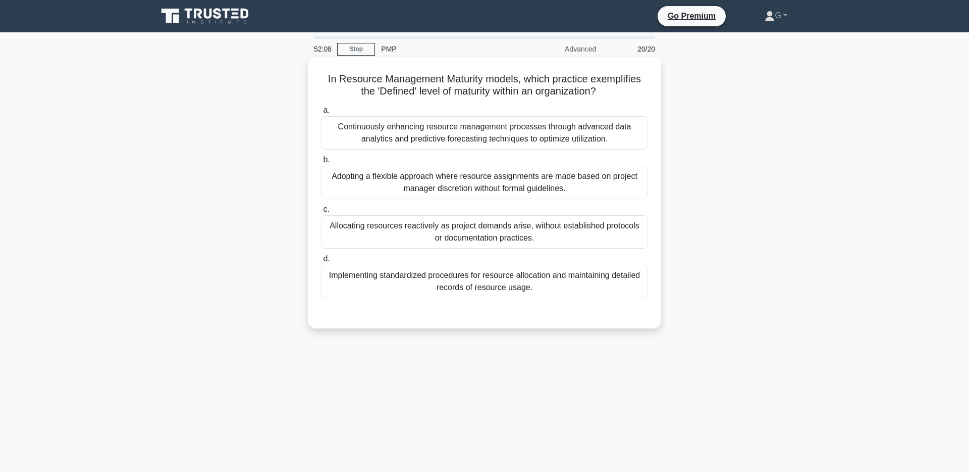
click at [380, 282] on div "Implementing standardized procedures for resource allocation and maintaining de…" at bounding box center [484, 281] width 327 height 33
click at [321, 262] on input "d. Implementing standardized procedures for resource allocation and maintaining…" at bounding box center [321, 258] width 0 height 7
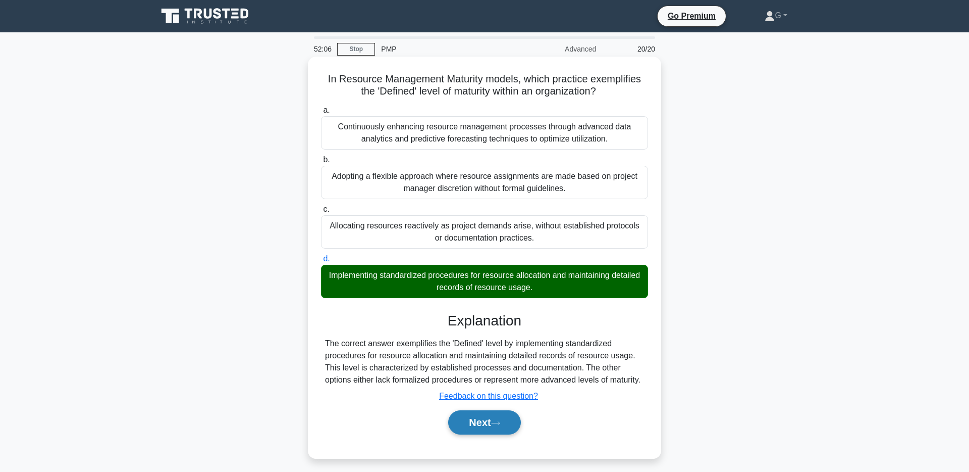
click at [490, 425] on button "Next" at bounding box center [484, 422] width 72 height 24
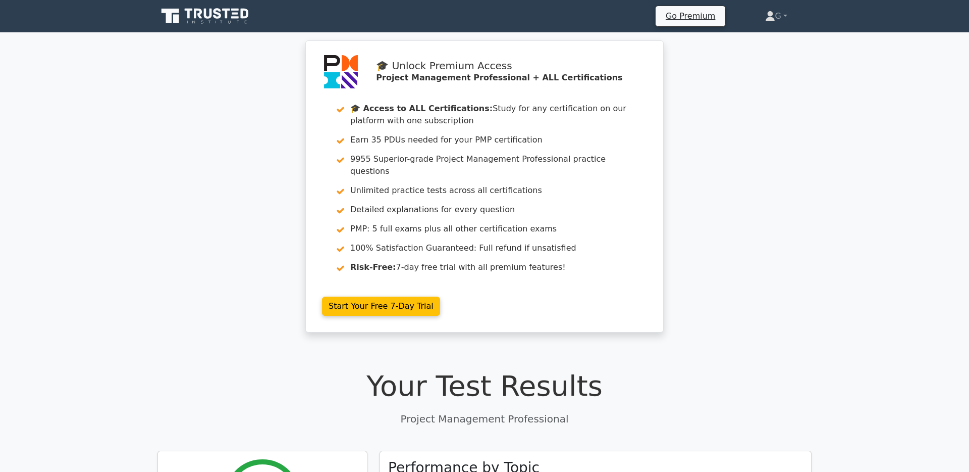
click at [200, 7] on icon at bounding box center [206, 16] width 97 height 19
